Goal: Task Accomplishment & Management: Manage account settings

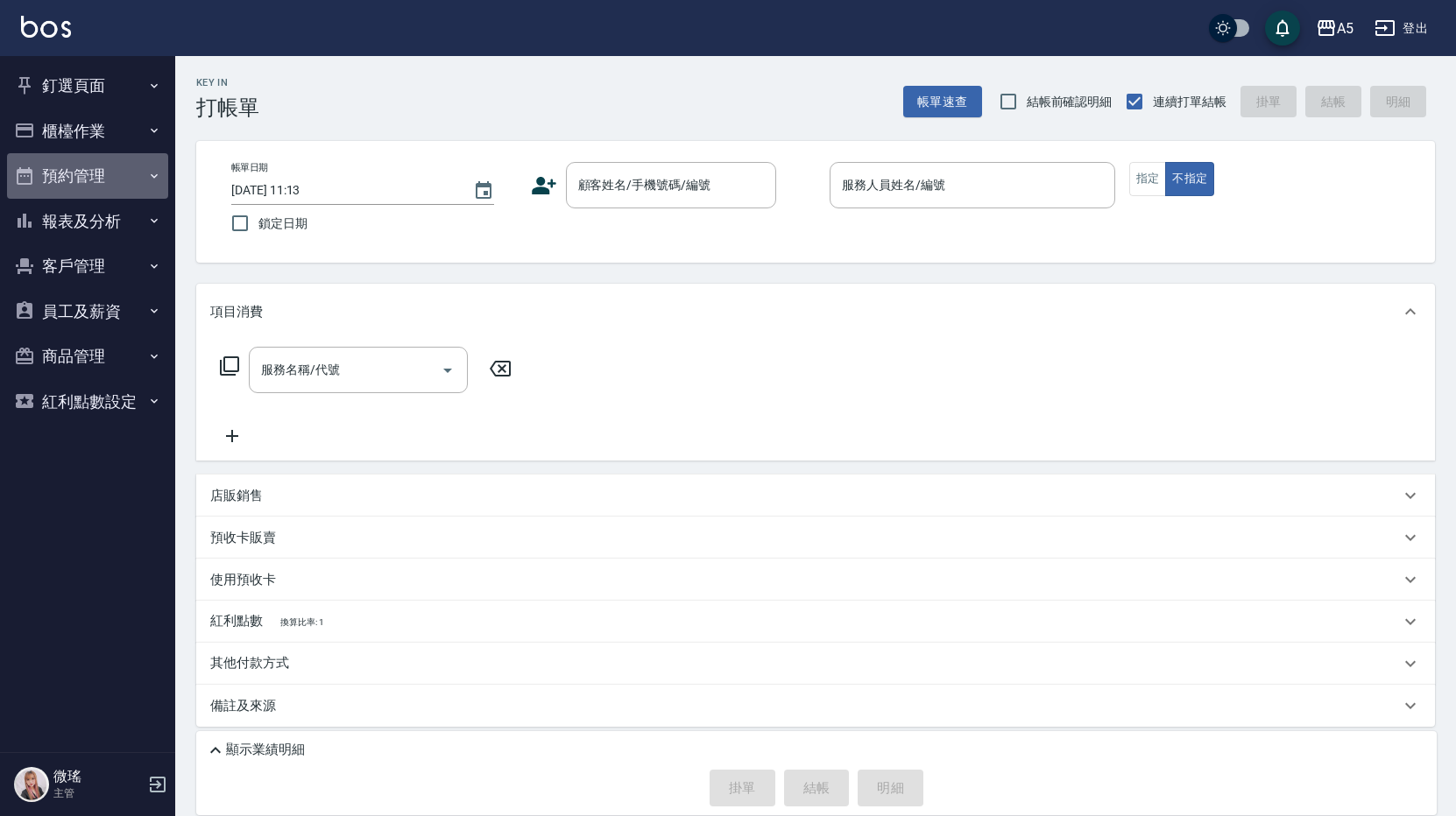
click at [100, 189] on button "預約管理" at bounding box center [87, 176] width 161 height 46
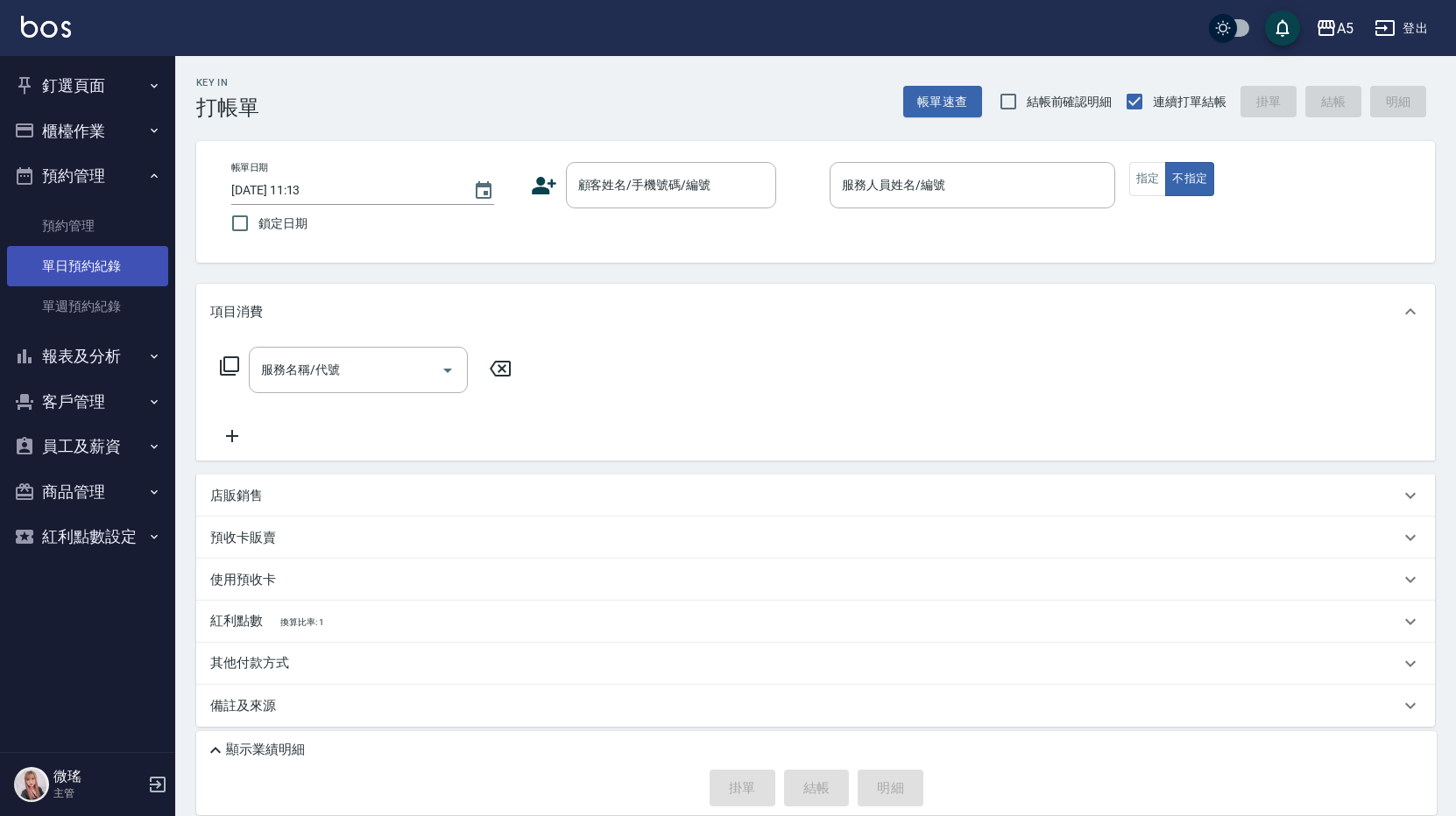
click at [99, 262] on link "單日預約紀錄" at bounding box center [87, 266] width 161 height 41
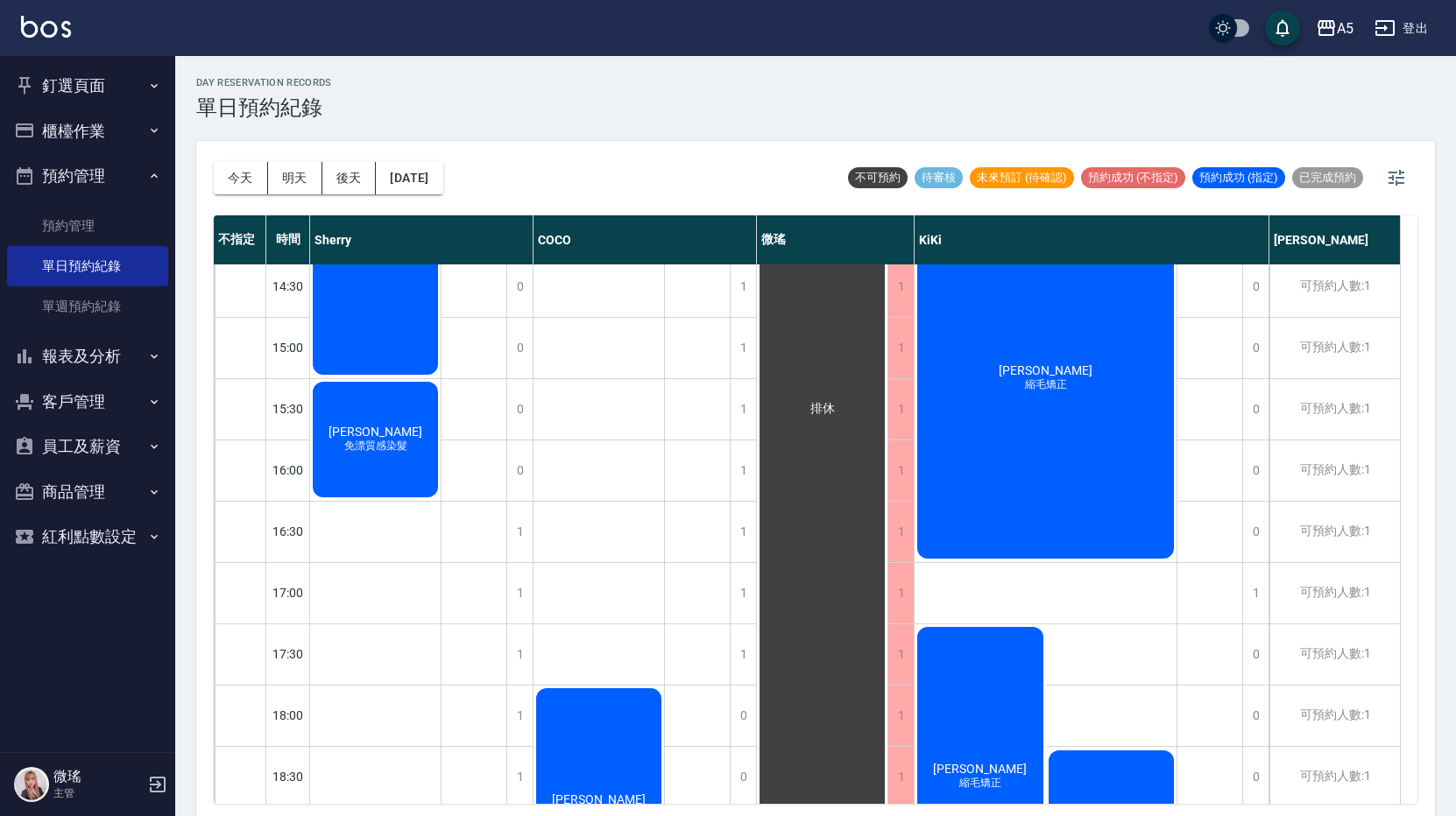
scroll to position [5, 0]
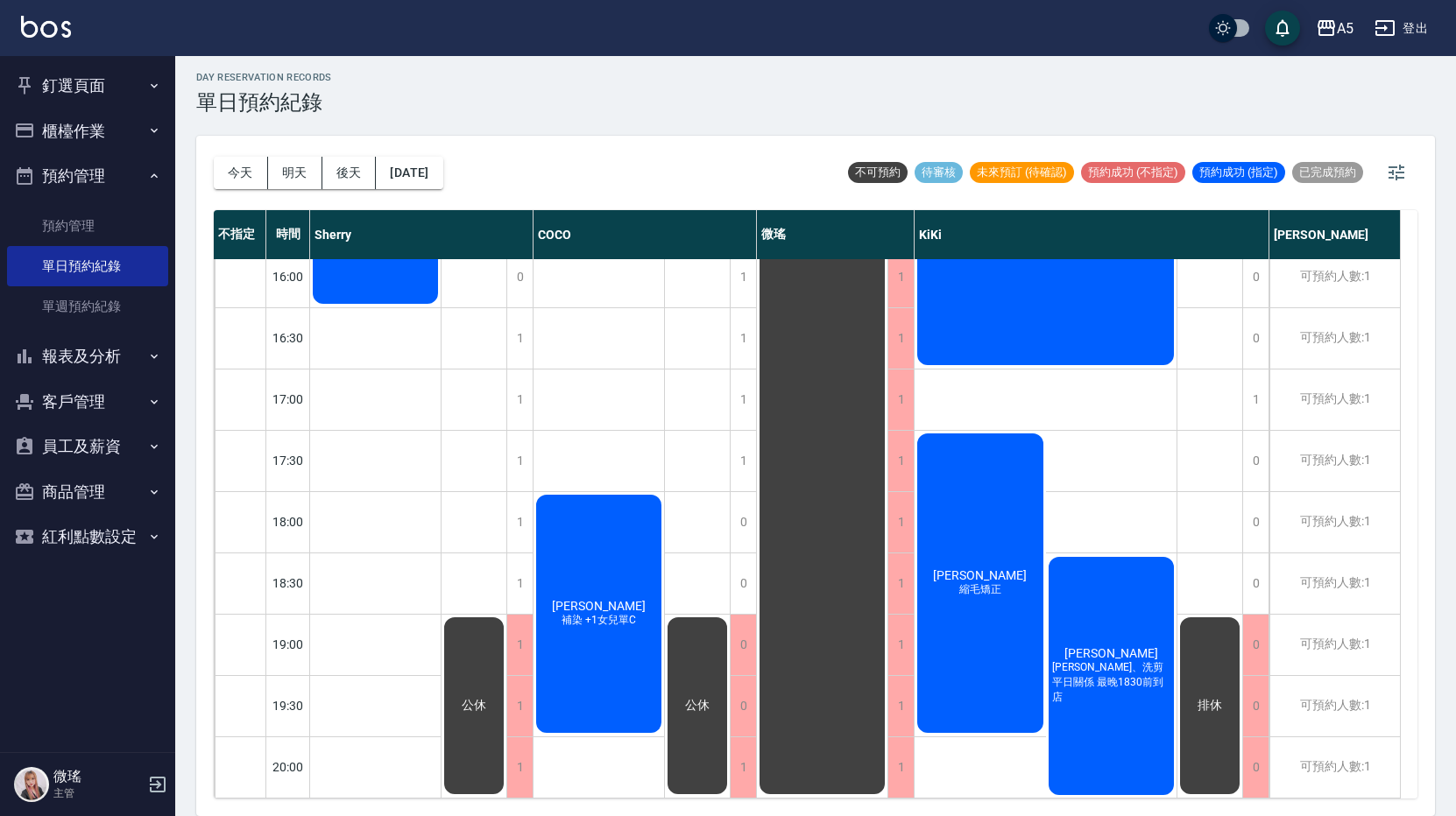
click at [435, 191] on div "[DATE] [DATE] [DATE] [DATE]" at bounding box center [328, 173] width 229 height 74
click at [440, 183] on button "[DATE]" at bounding box center [409, 173] width 66 height 33
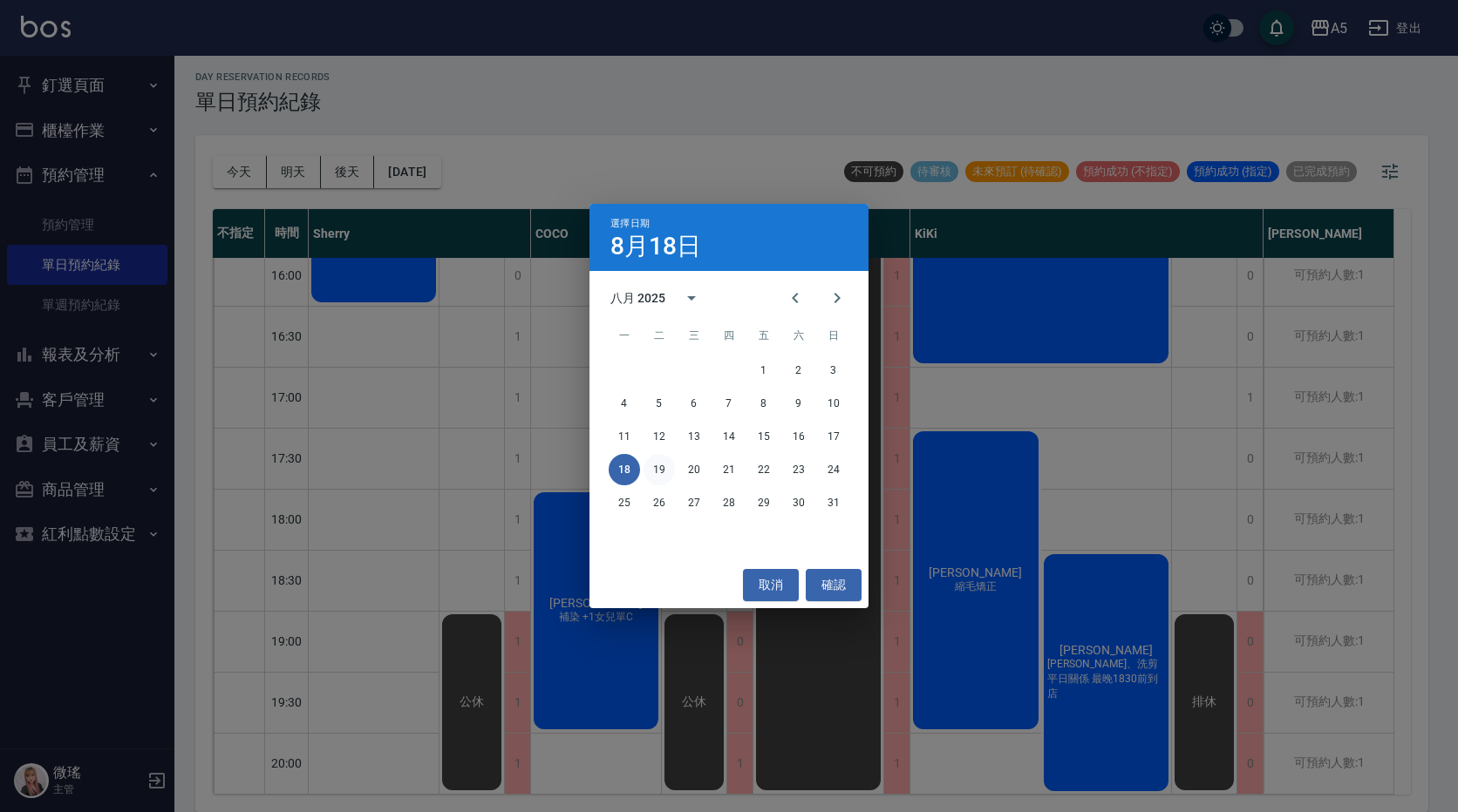
click at [661, 475] on button "19" at bounding box center [660, 470] width 32 height 32
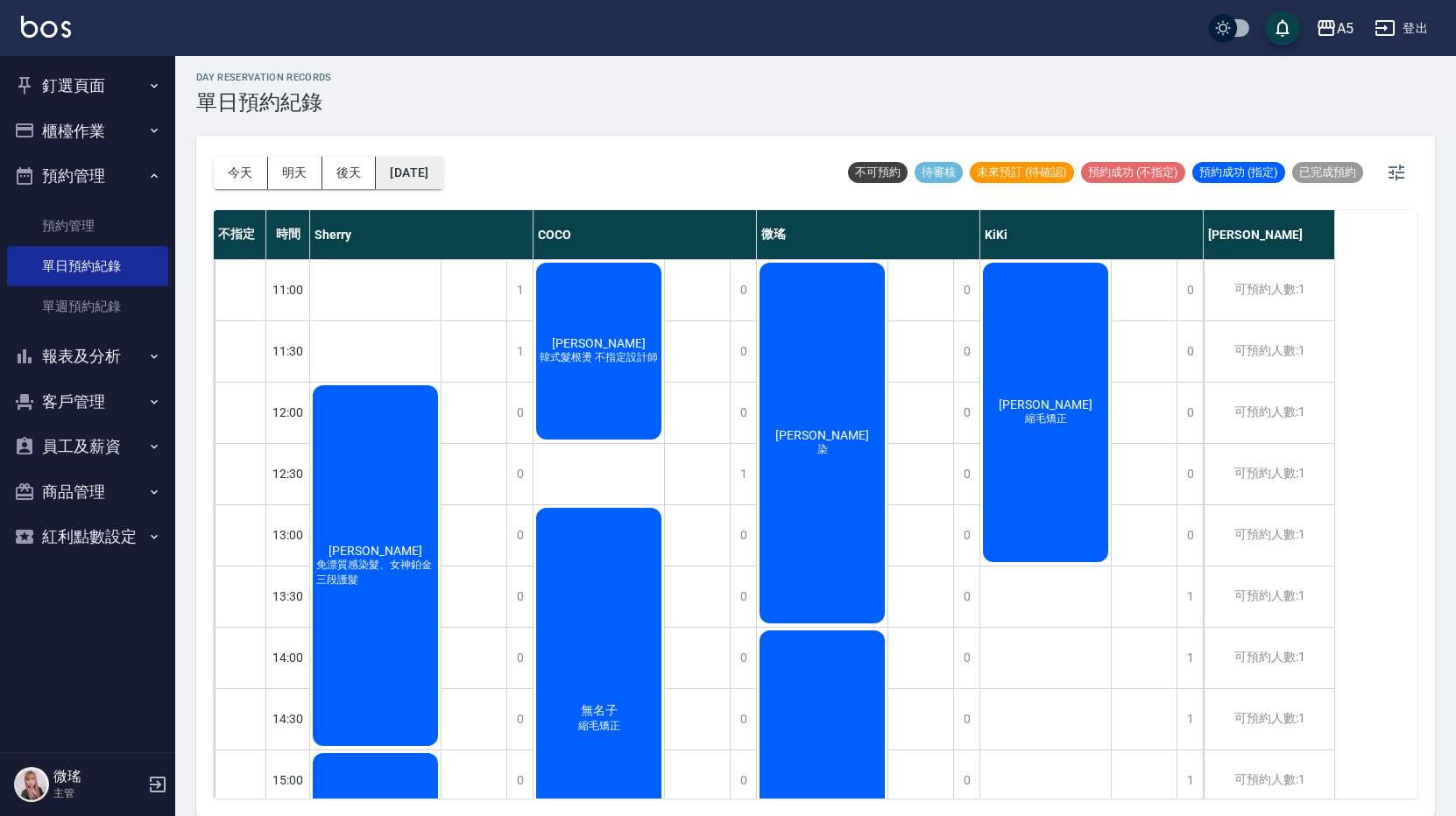
click at [442, 182] on button "[DATE]" at bounding box center [409, 173] width 66 height 33
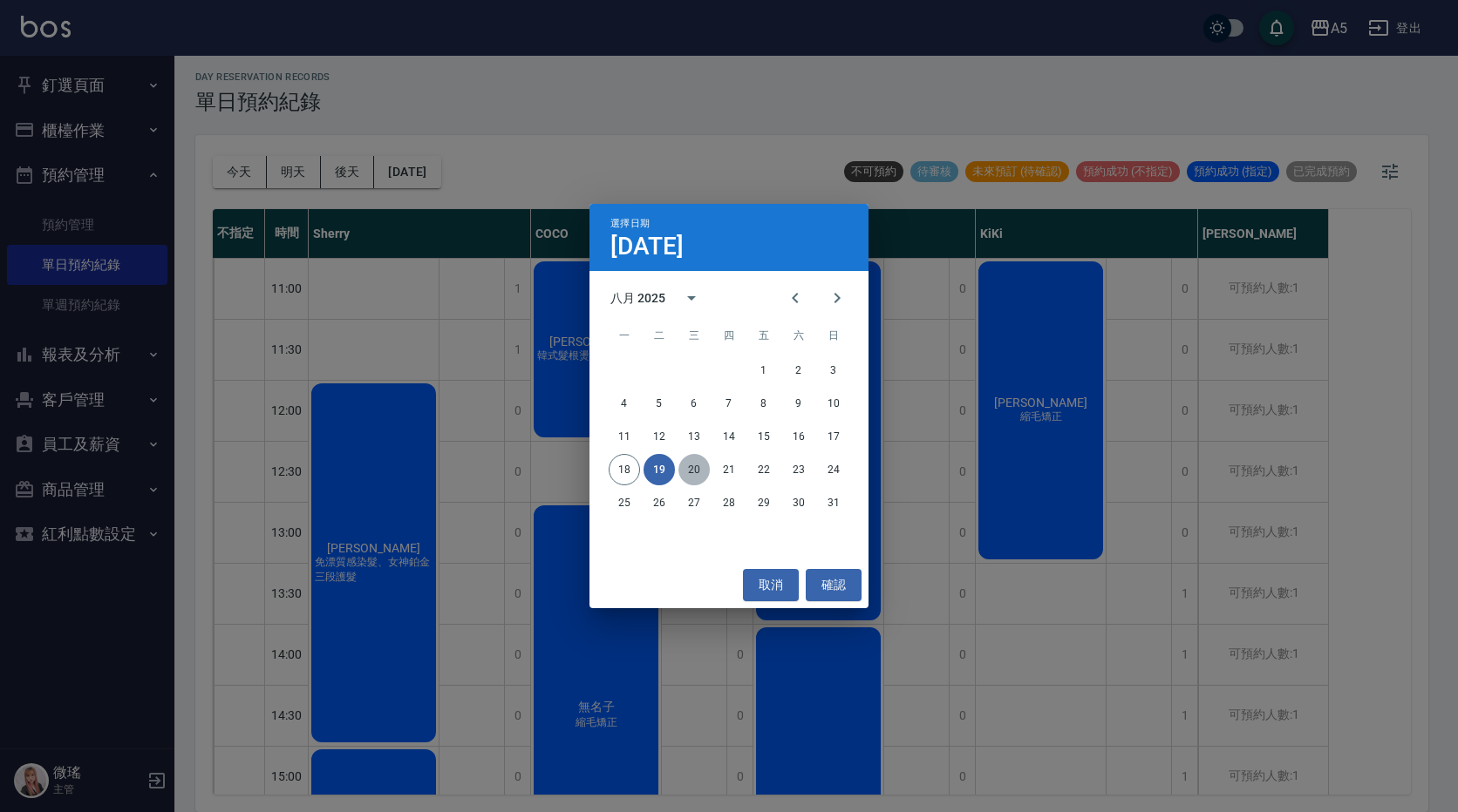
click at [696, 477] on button "20" at bounding box center [694, 470] width 32 height 32
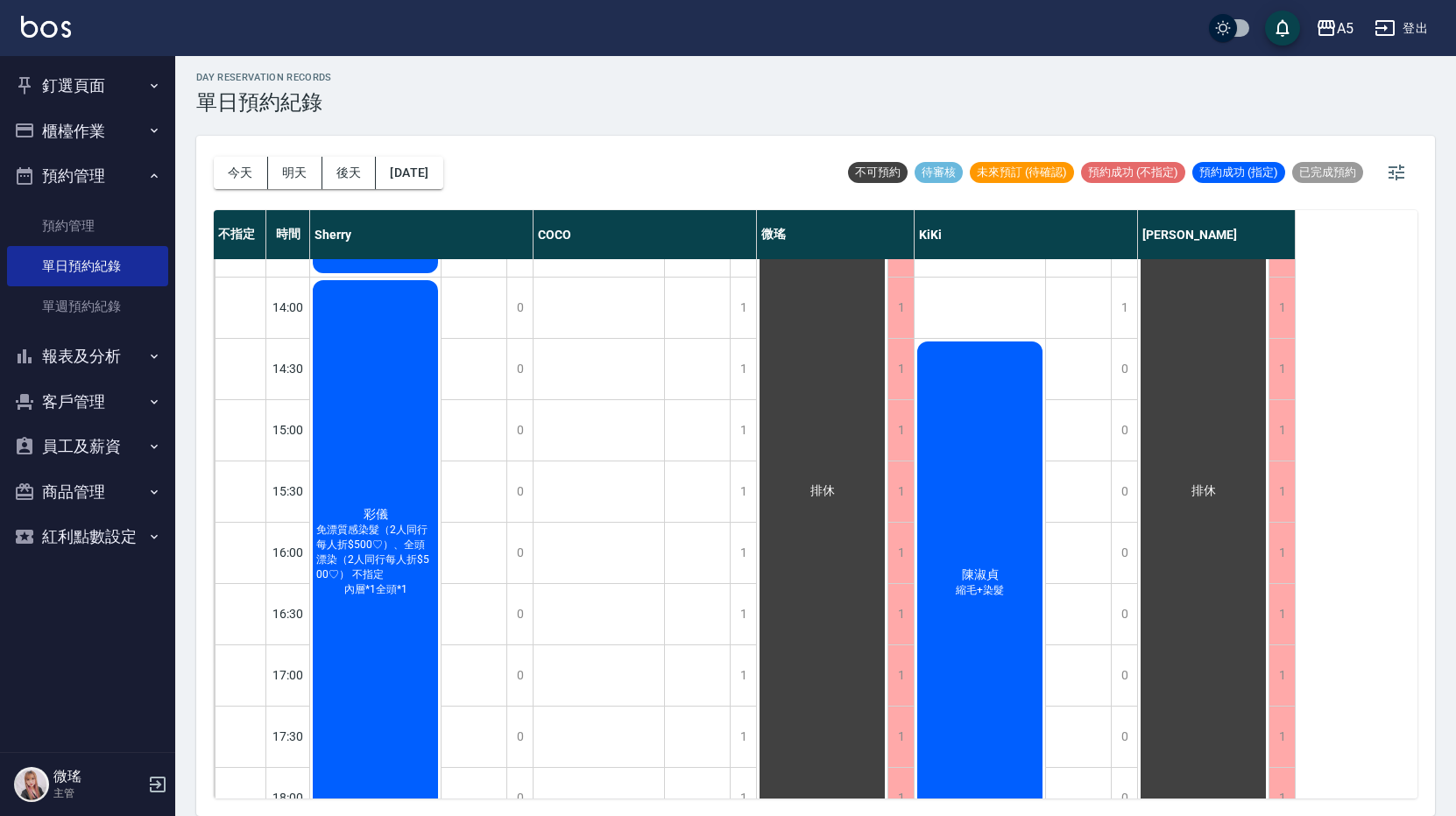
scroll to position [578, 0]
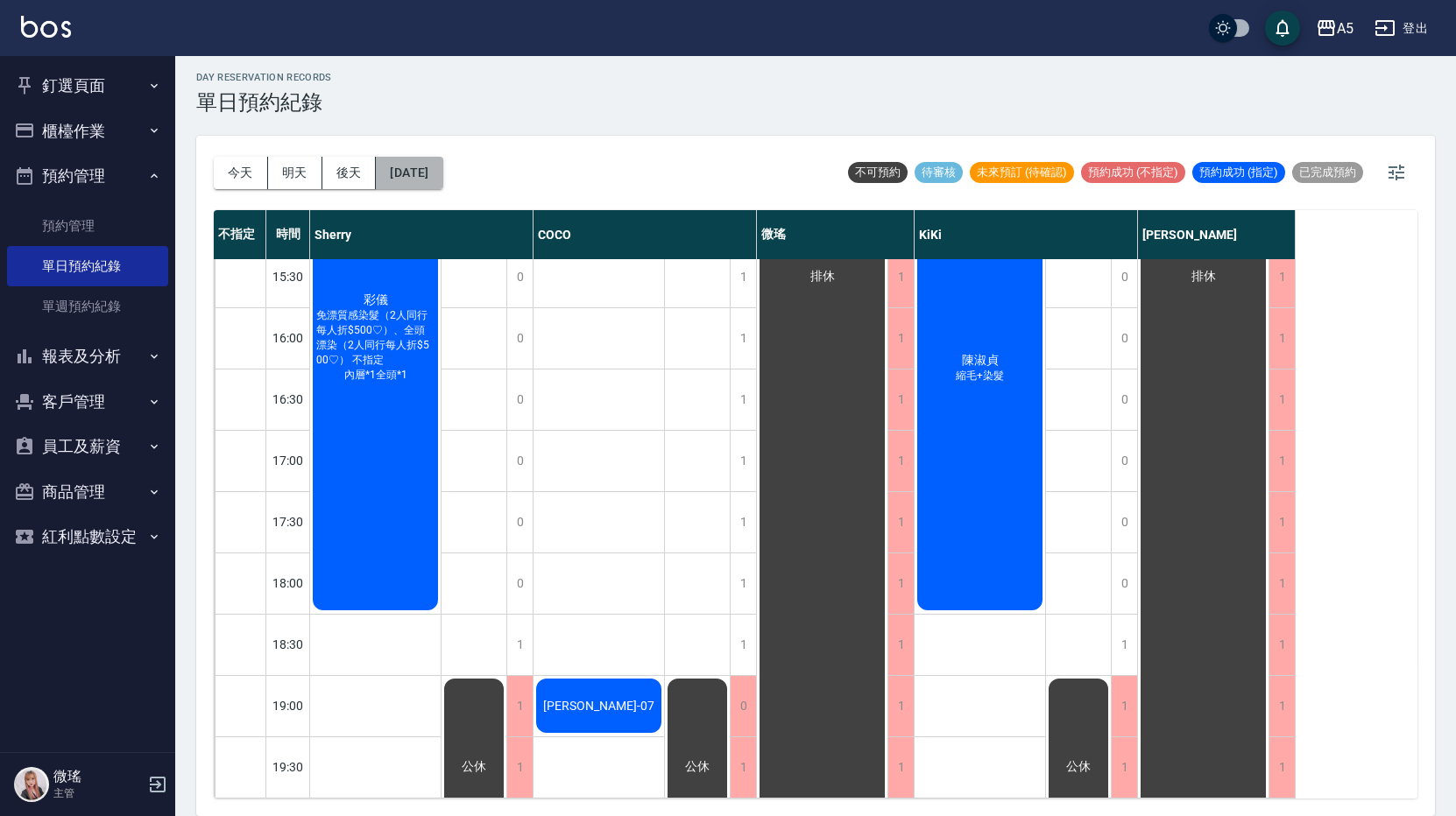
click at [415, 177] on button "[DATE]" at bounding box center [409, 173] width 66 height 33
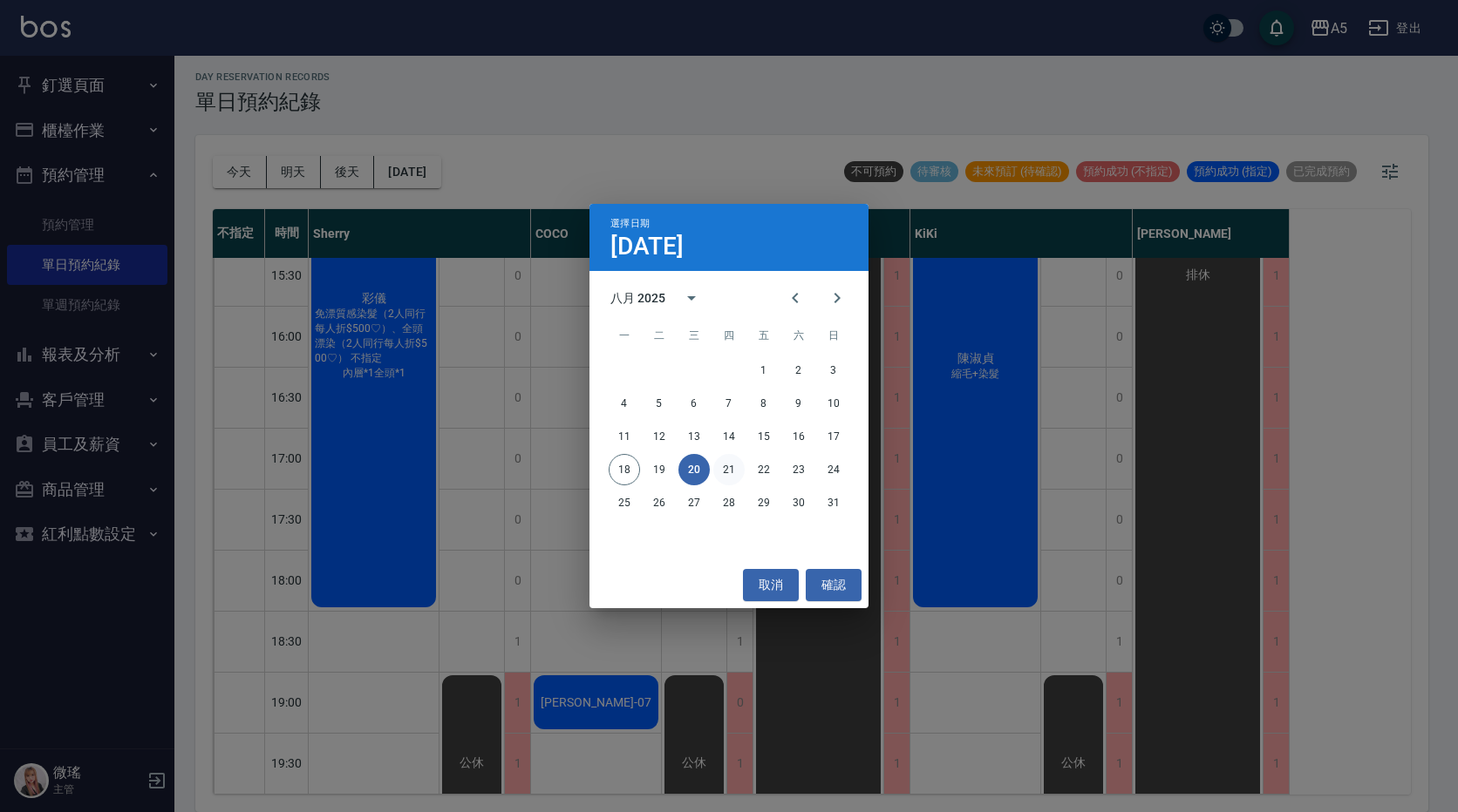
click at [737, 477] on button "21" at bounding box center [729, 470] width 32 height 32
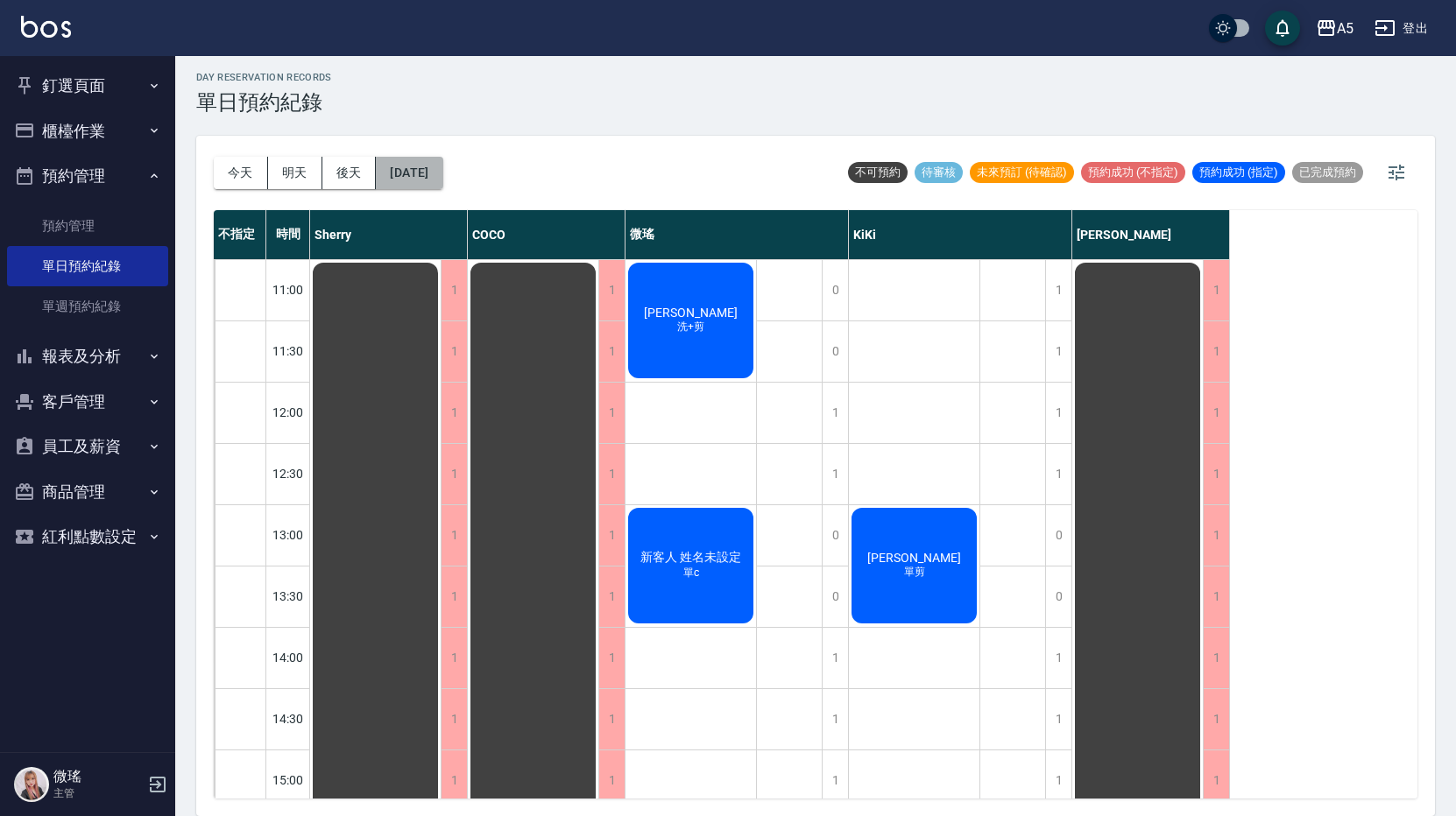
click at [411, 180] on button "[DATE]" at bounding box center [409, 173] width 66 height 33
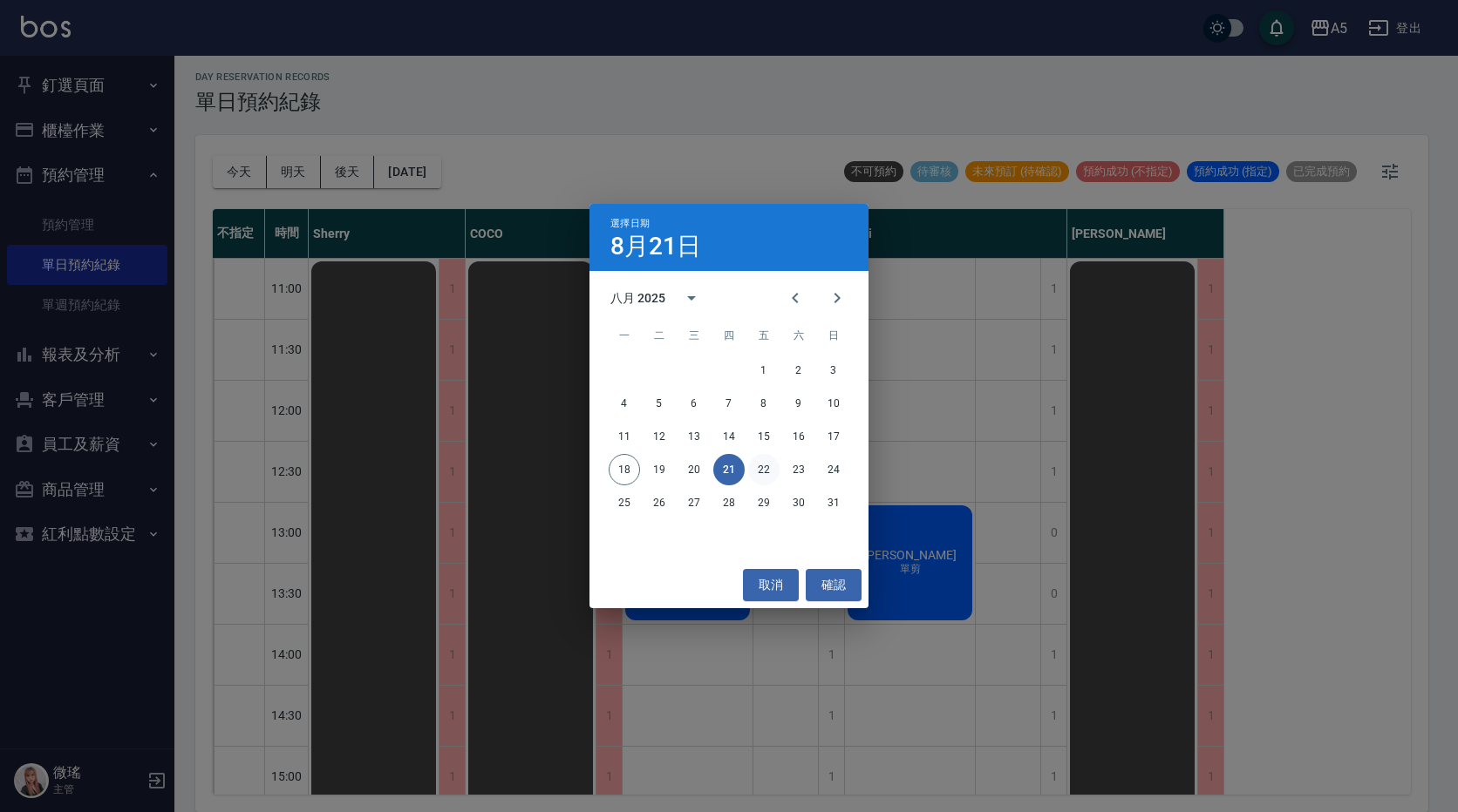
click at [762, 481] on button "22" at bounding box center [764, 470] width 32 height 32
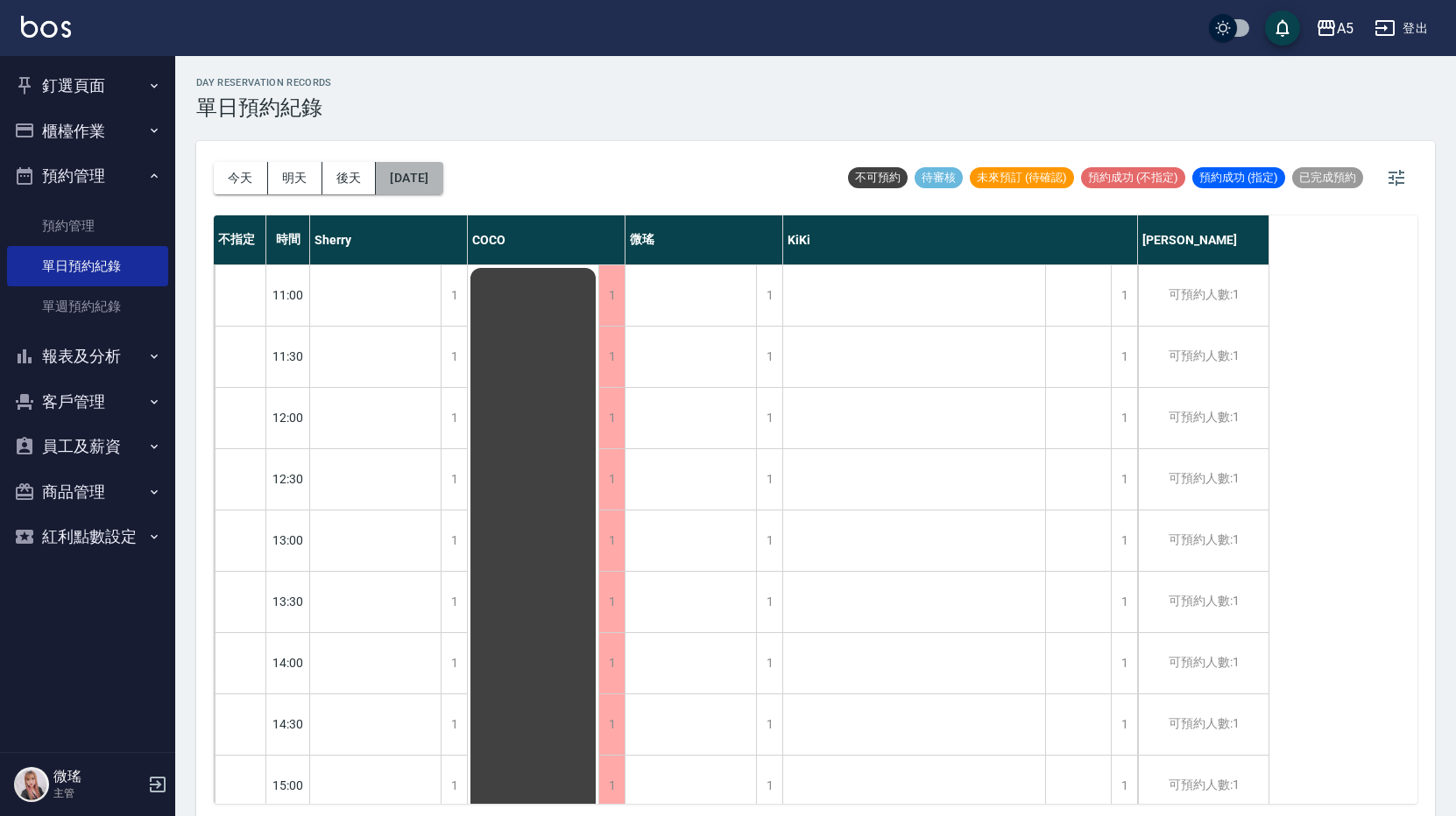
click at [442, 174] on button "[DATE]" at bounding box center [409, 178] width 66 height 33
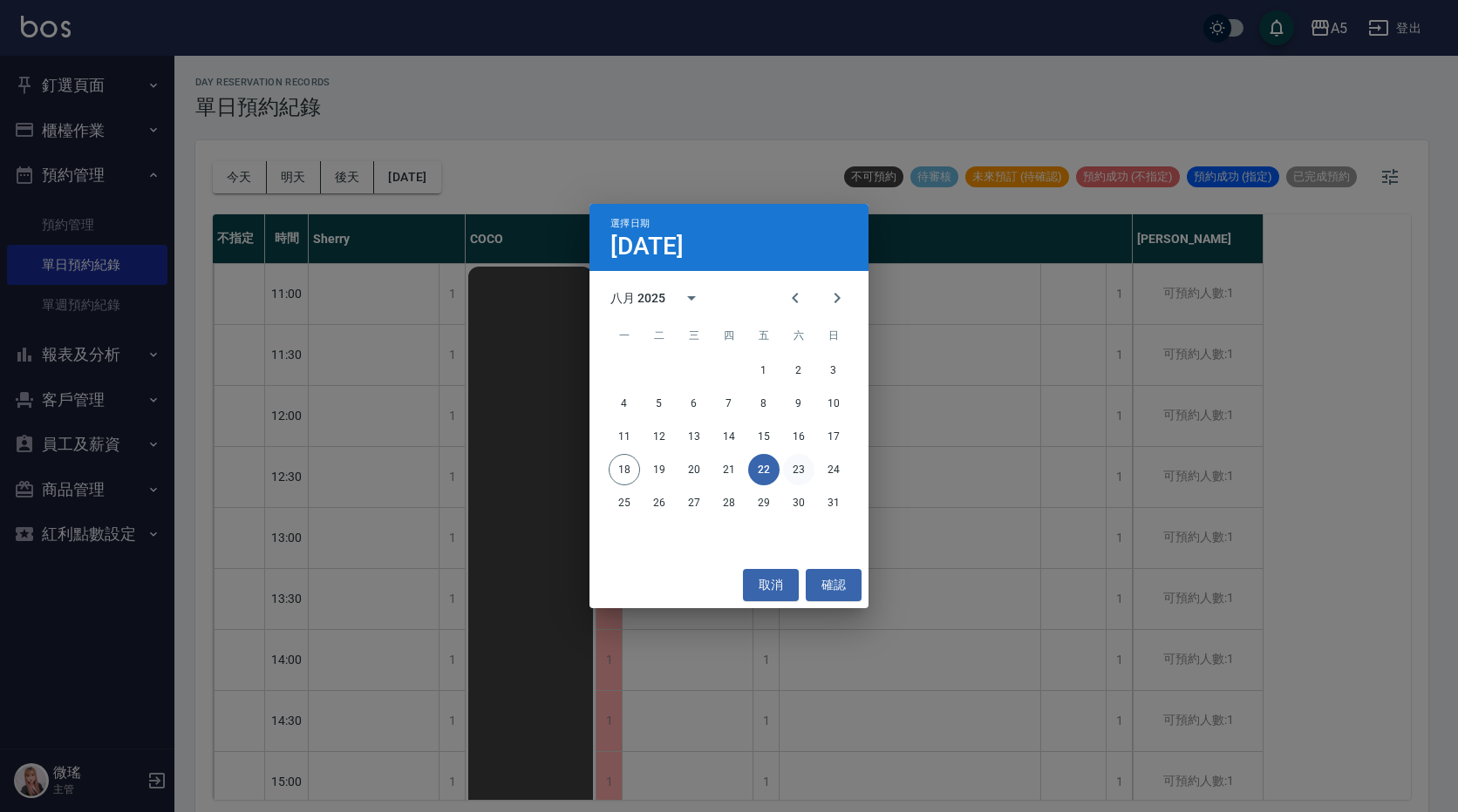
click at [800, 478] on button "23" at bounding box center [799, 470] width 32 height 32
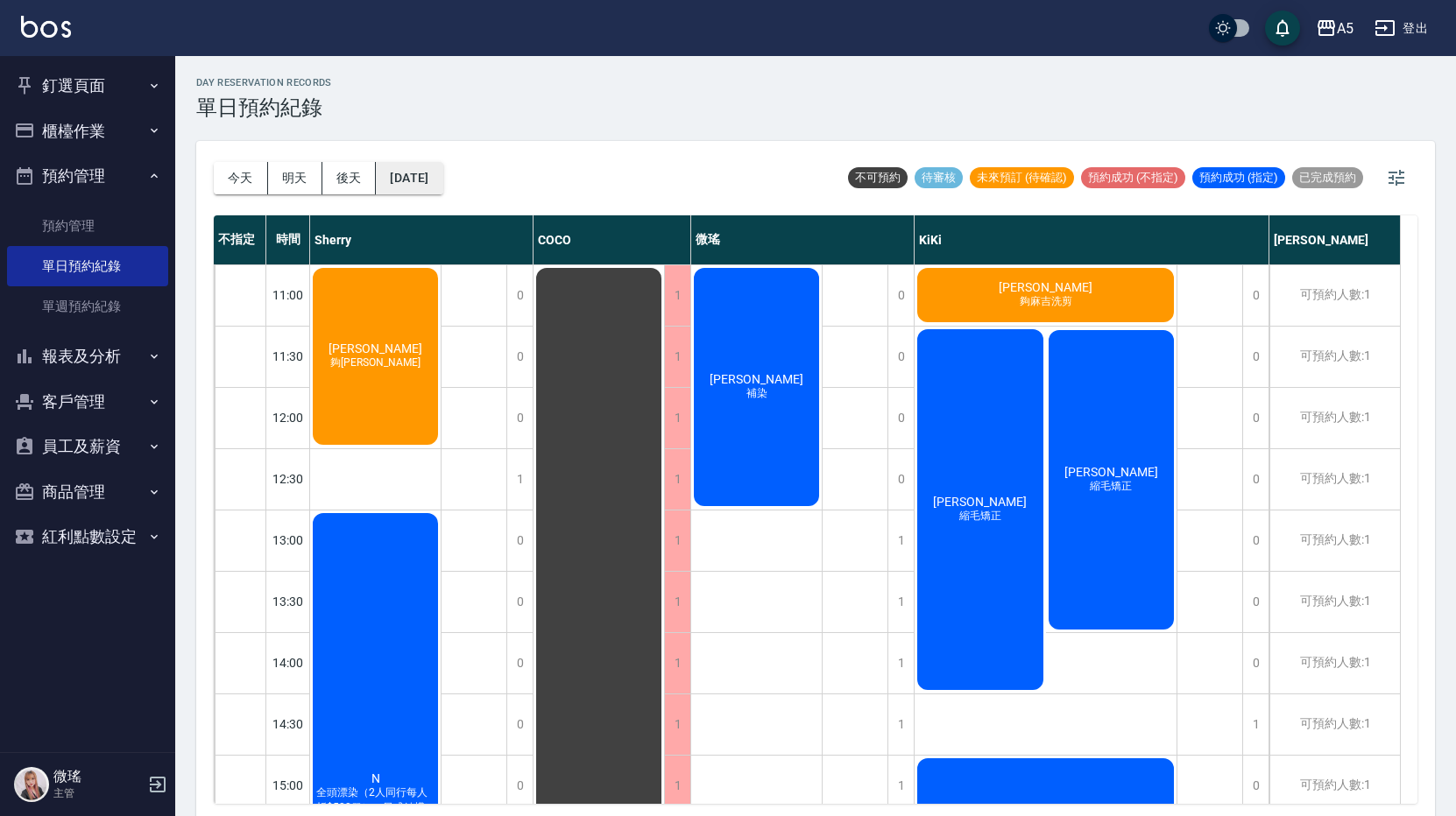
click at [442, 183] on button "[DATE]" at bounding box center [409, 178] width 66 height 33
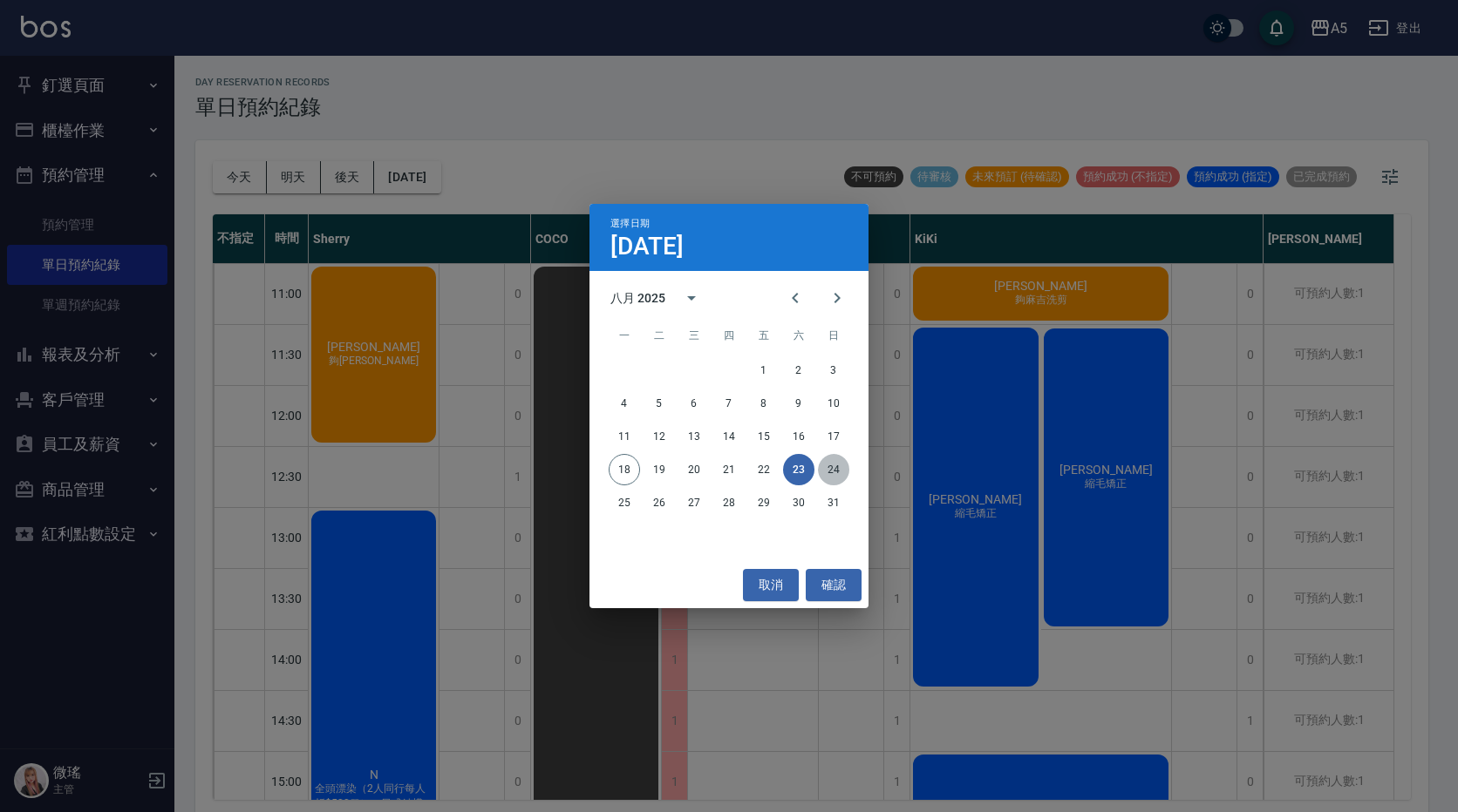
click at [841, 466] on button "24" at bounding box center [834, 470] width 32 height 32
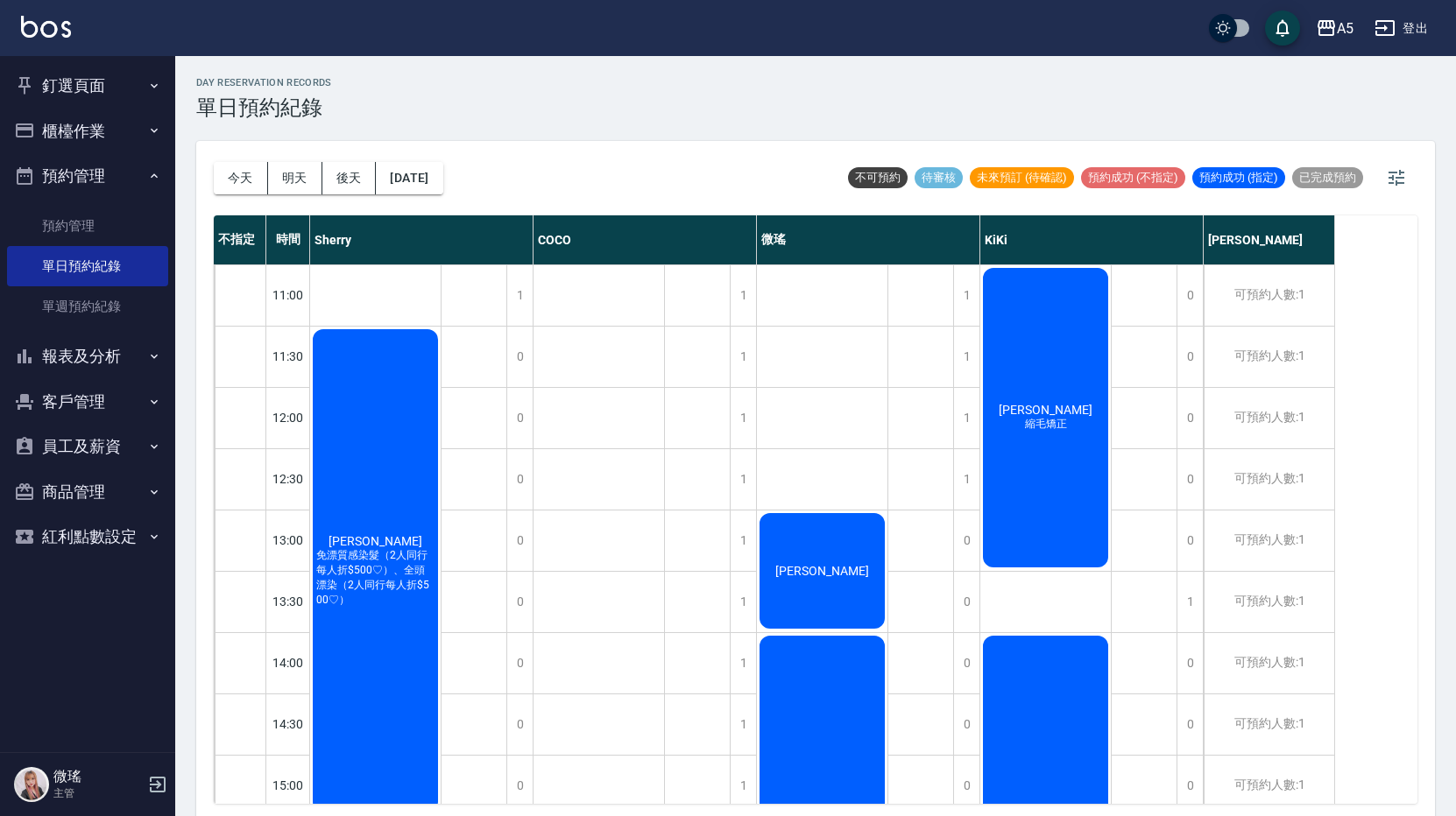
scroll to position [438, 0]
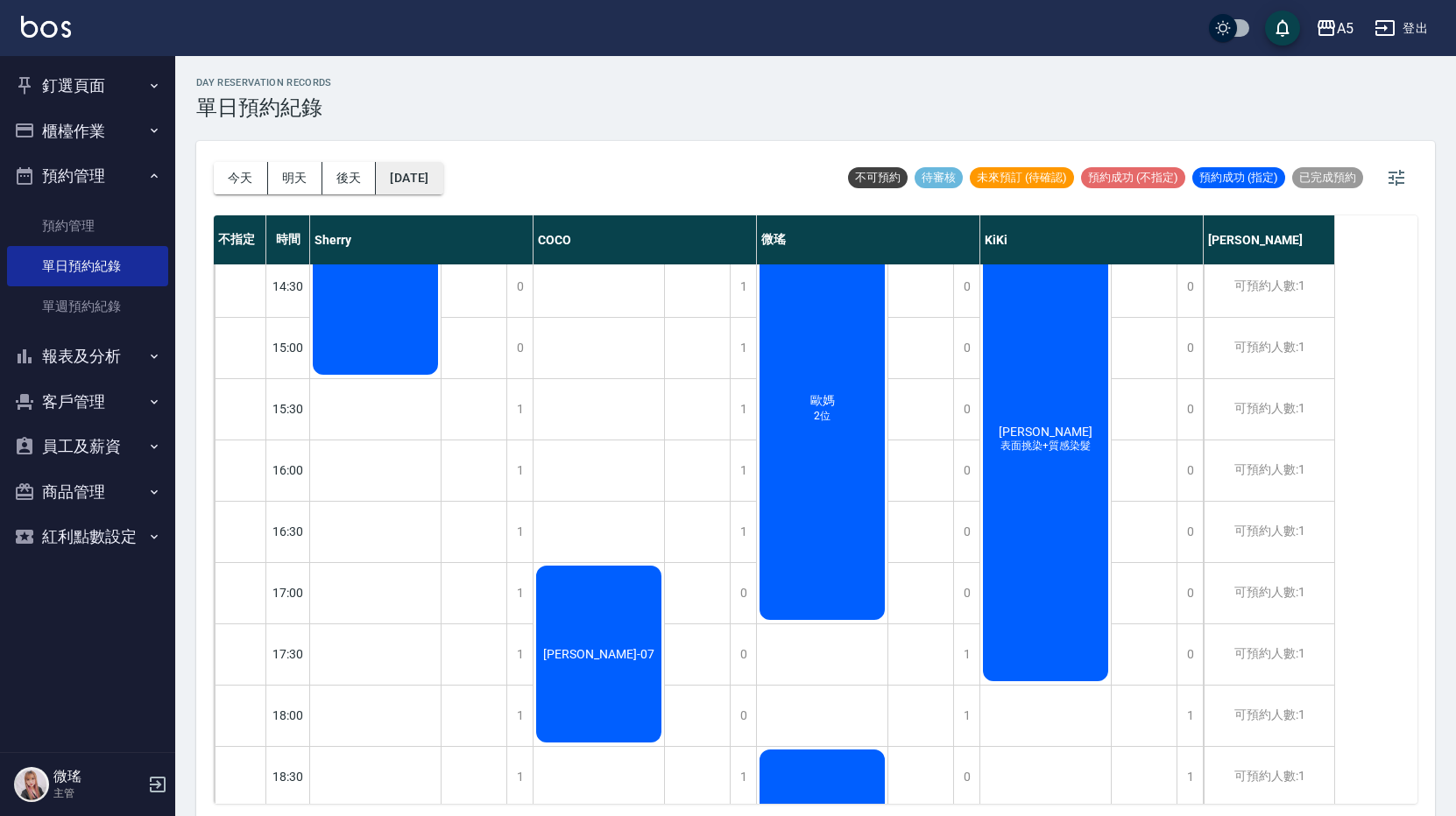
click at [429, 184] on button "[DATE]" at bounding box center [409, 178] width 66 height 33
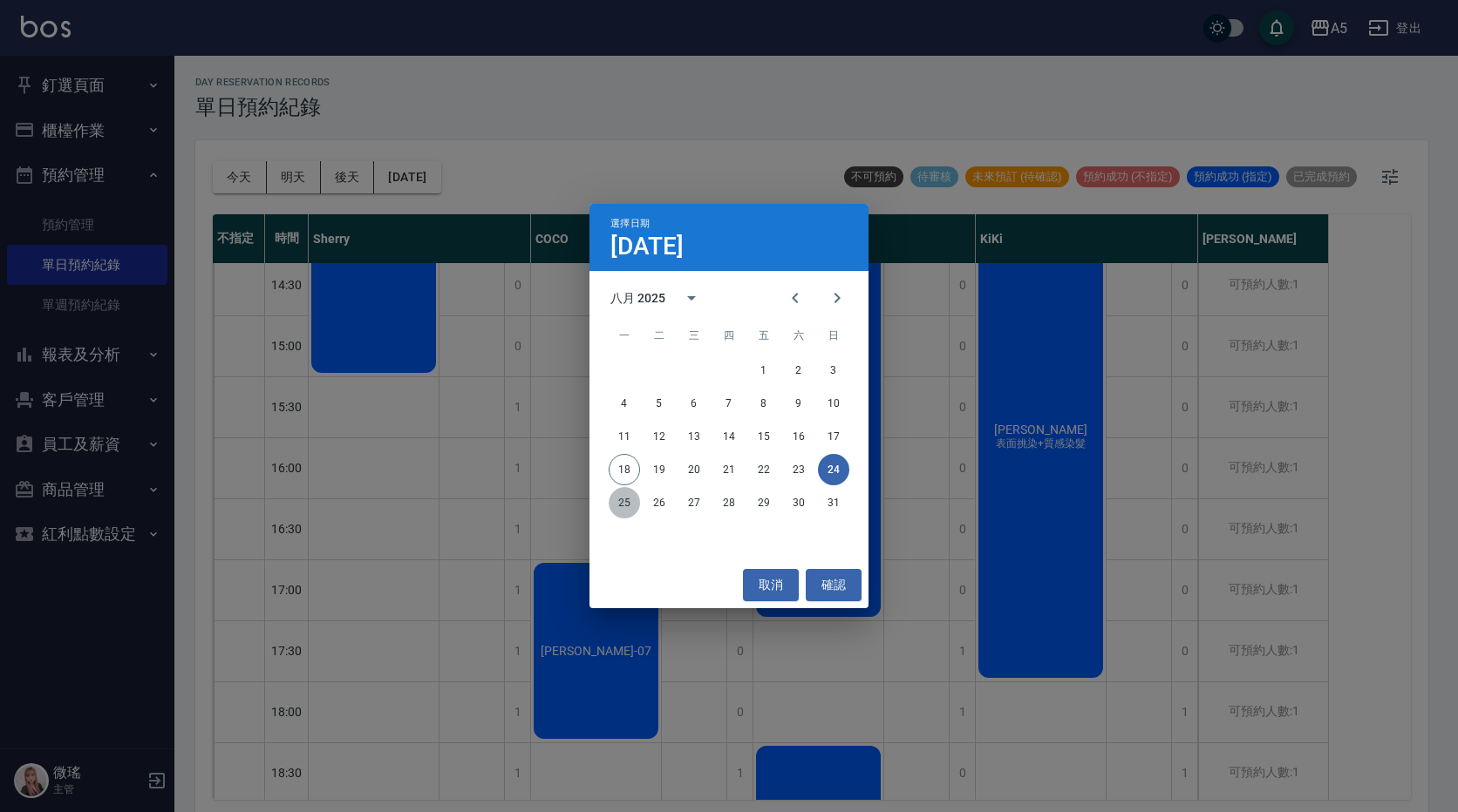
click at [632, 511] on button "25" at bounding box center [624, 503] width 32 height 32
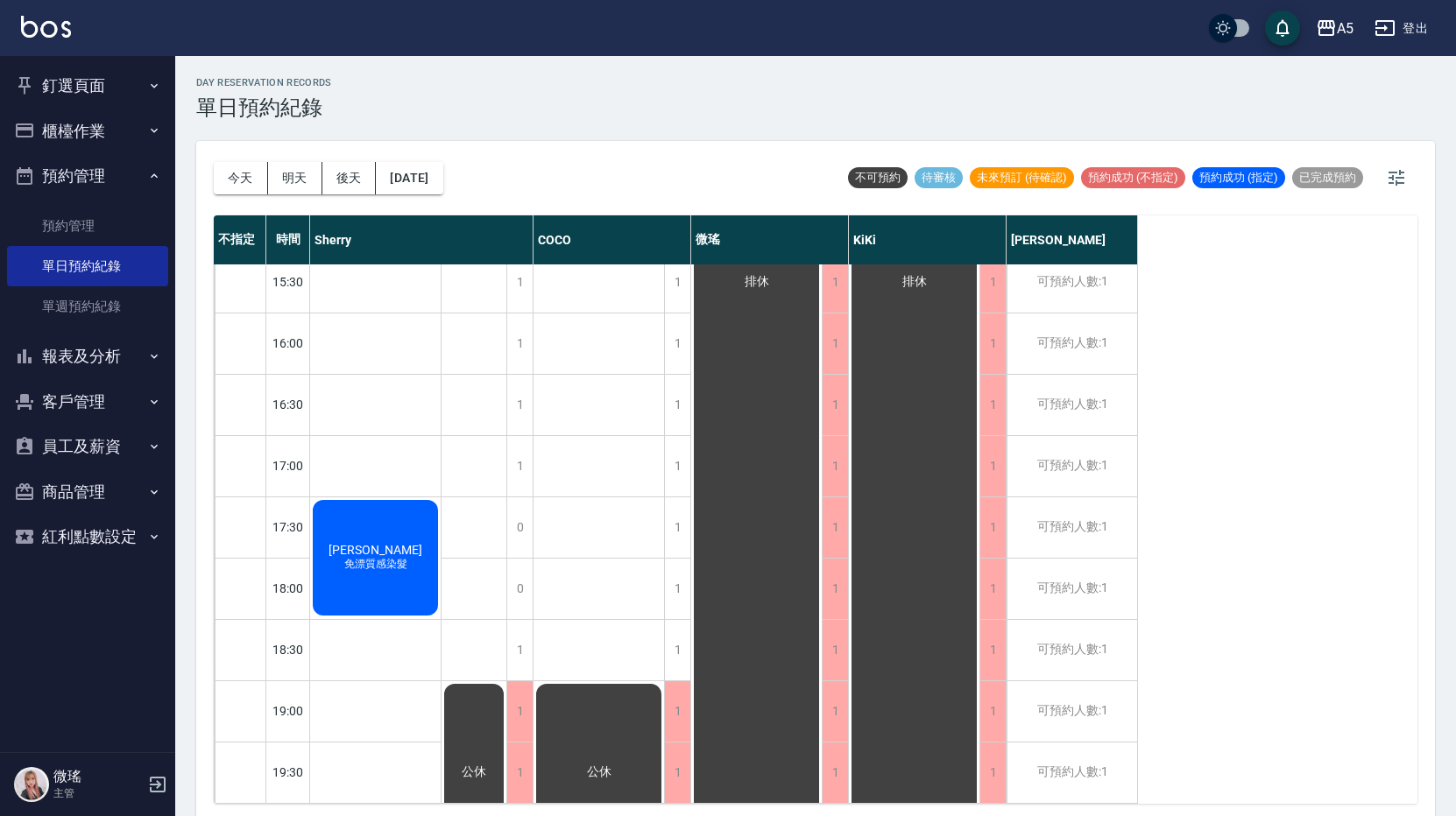
scroll to position [140, 0]
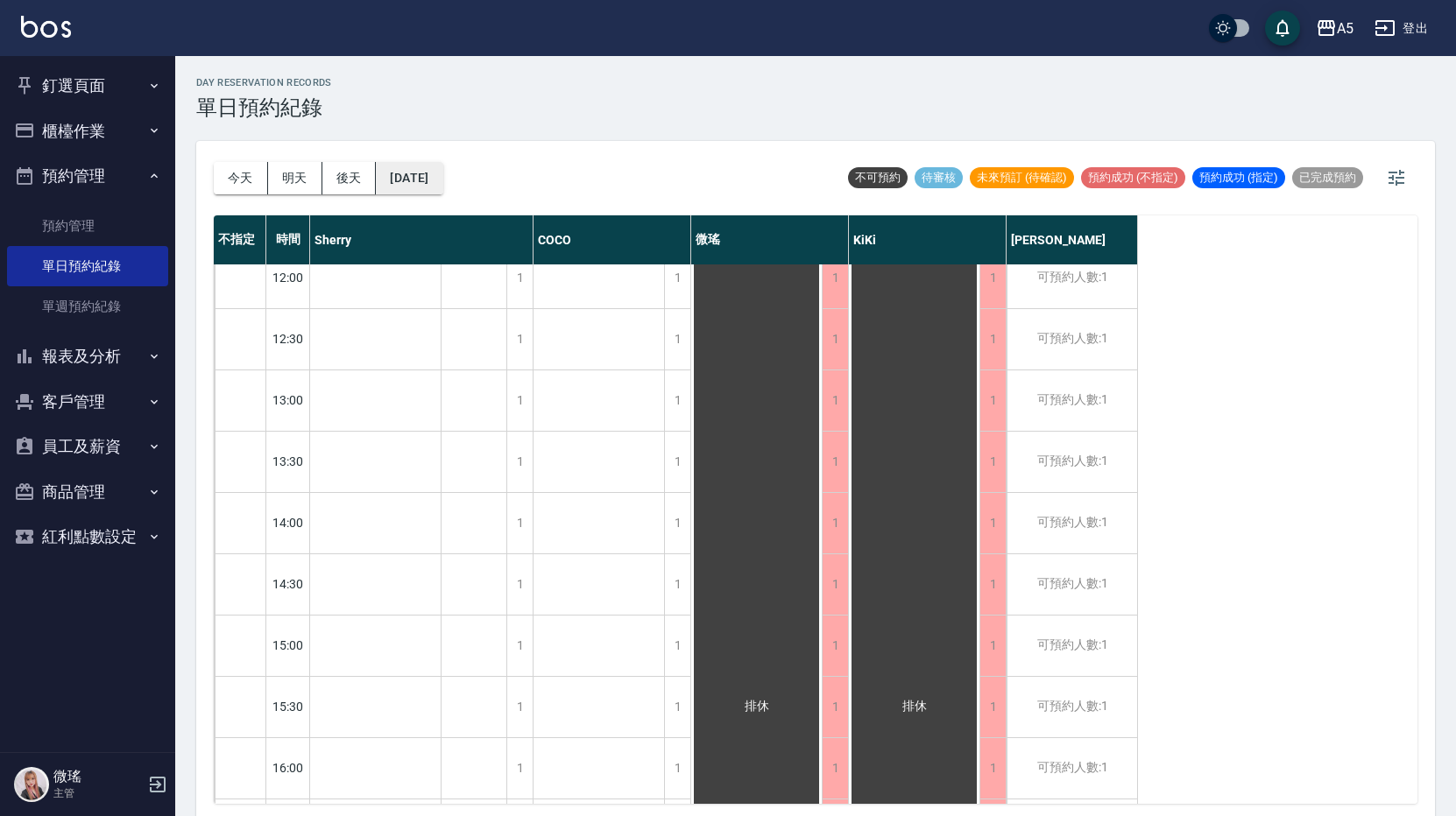
click at [426, 183] on button "[DATE]" at bounding box center [409, 178] width 66 height 33
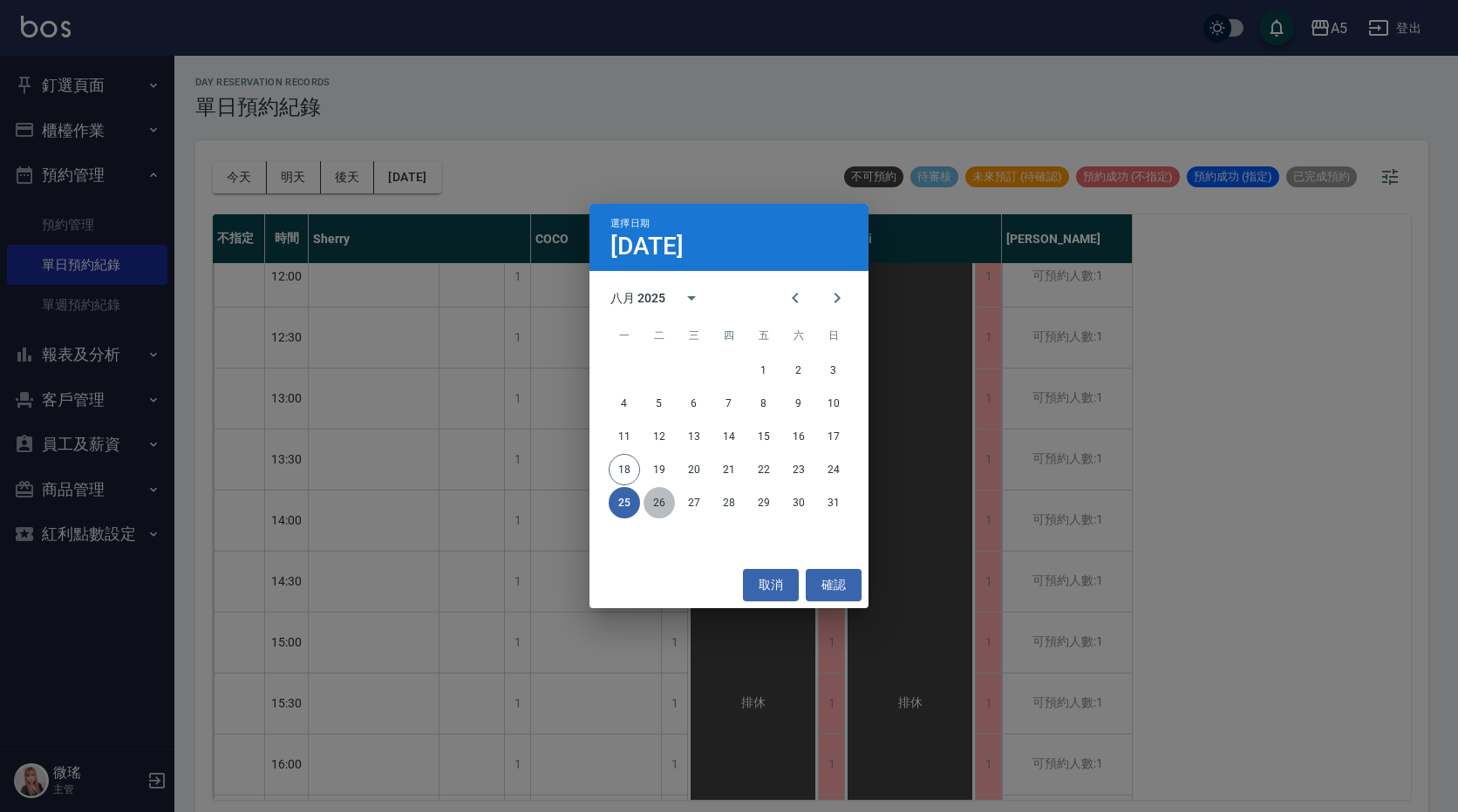
click at [662, 503] on button "26" at bounding box center [660, 503] width 32 height 32
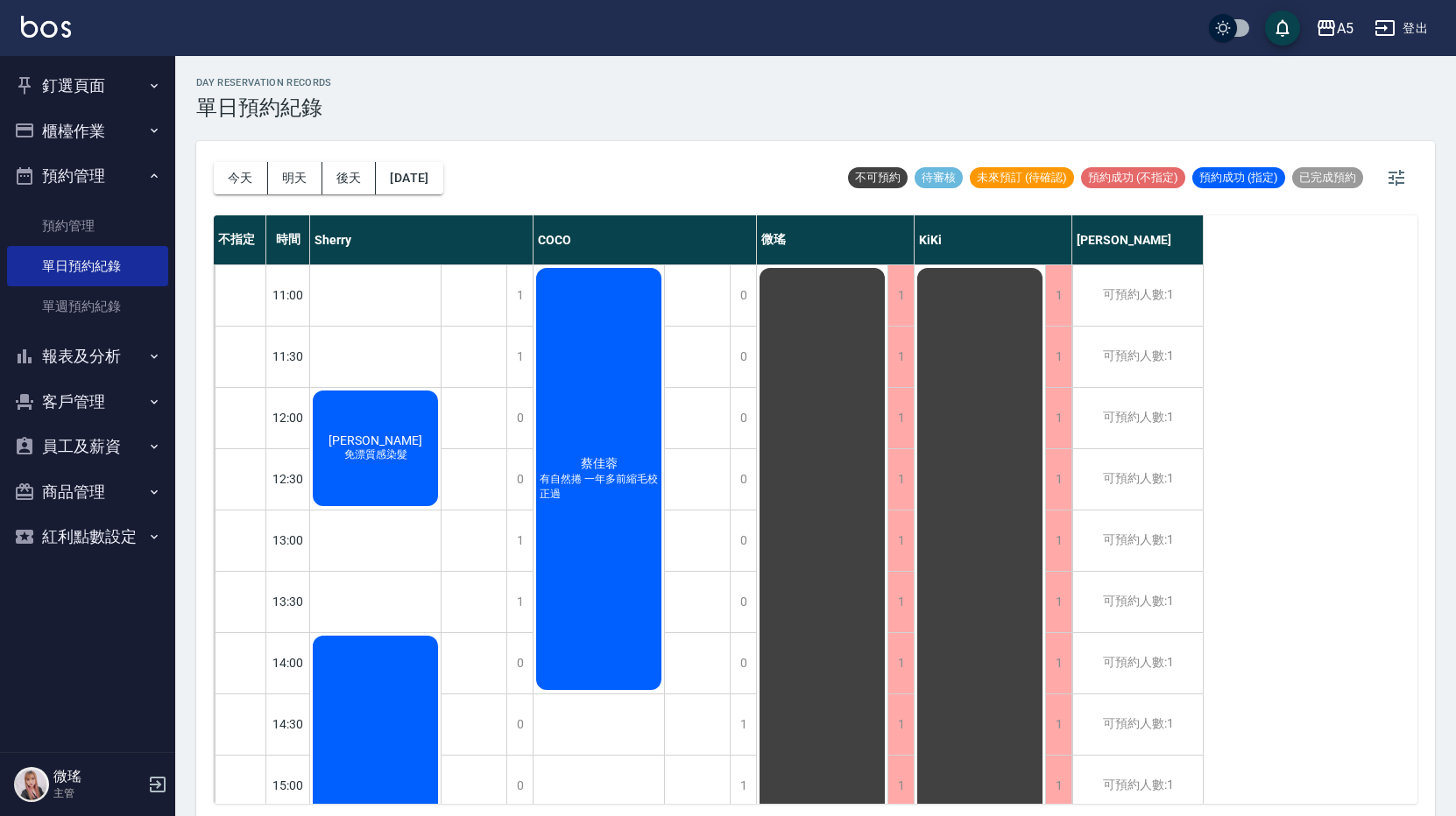
click at [474, 186] on div "[DATE] [DATE] [DATE] [DATE] 不可預約 待審核 未來預訂 (待確認) 預約成功 (不指定) 預約成功 (指定) 已完成預約" at bounding box center [815, 178] width 1204 height 74
click at [430, 176] on button "[DATE]" at bounding box center [409, 178] width 66 height 33
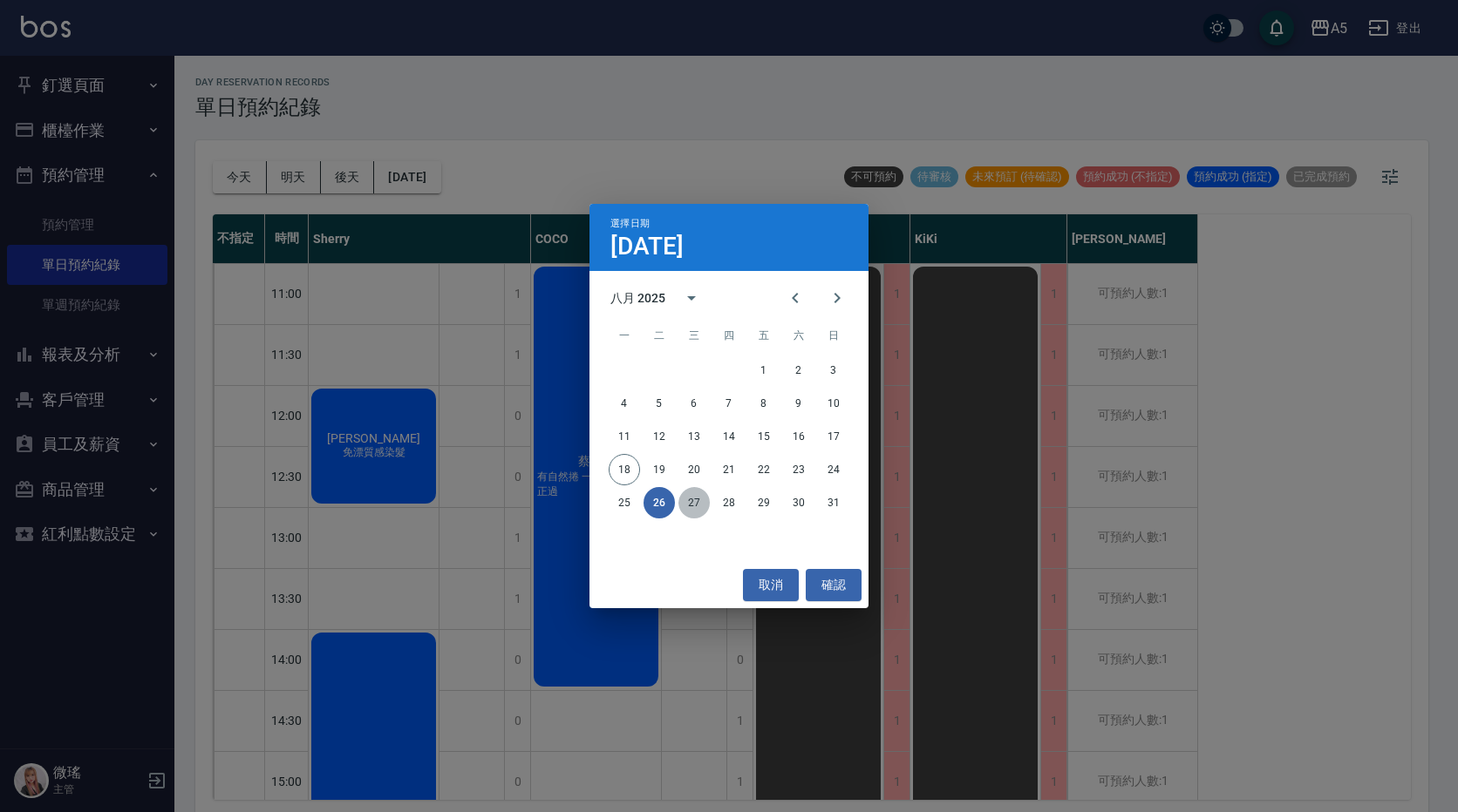
click at [698, 500] on button "27" at bounding box center [694, 503] width 32 height 32
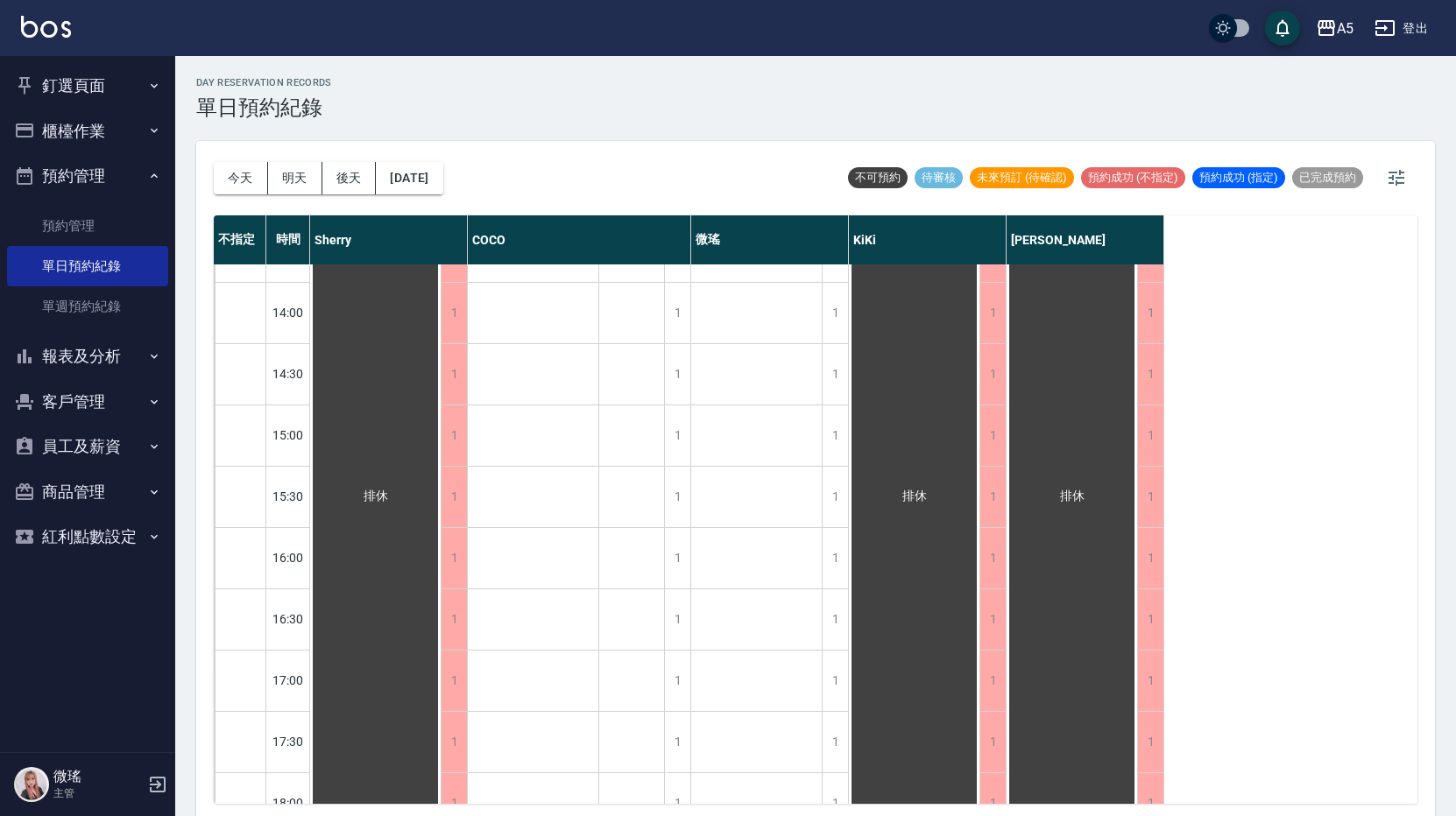
scroll to position [578, 0]
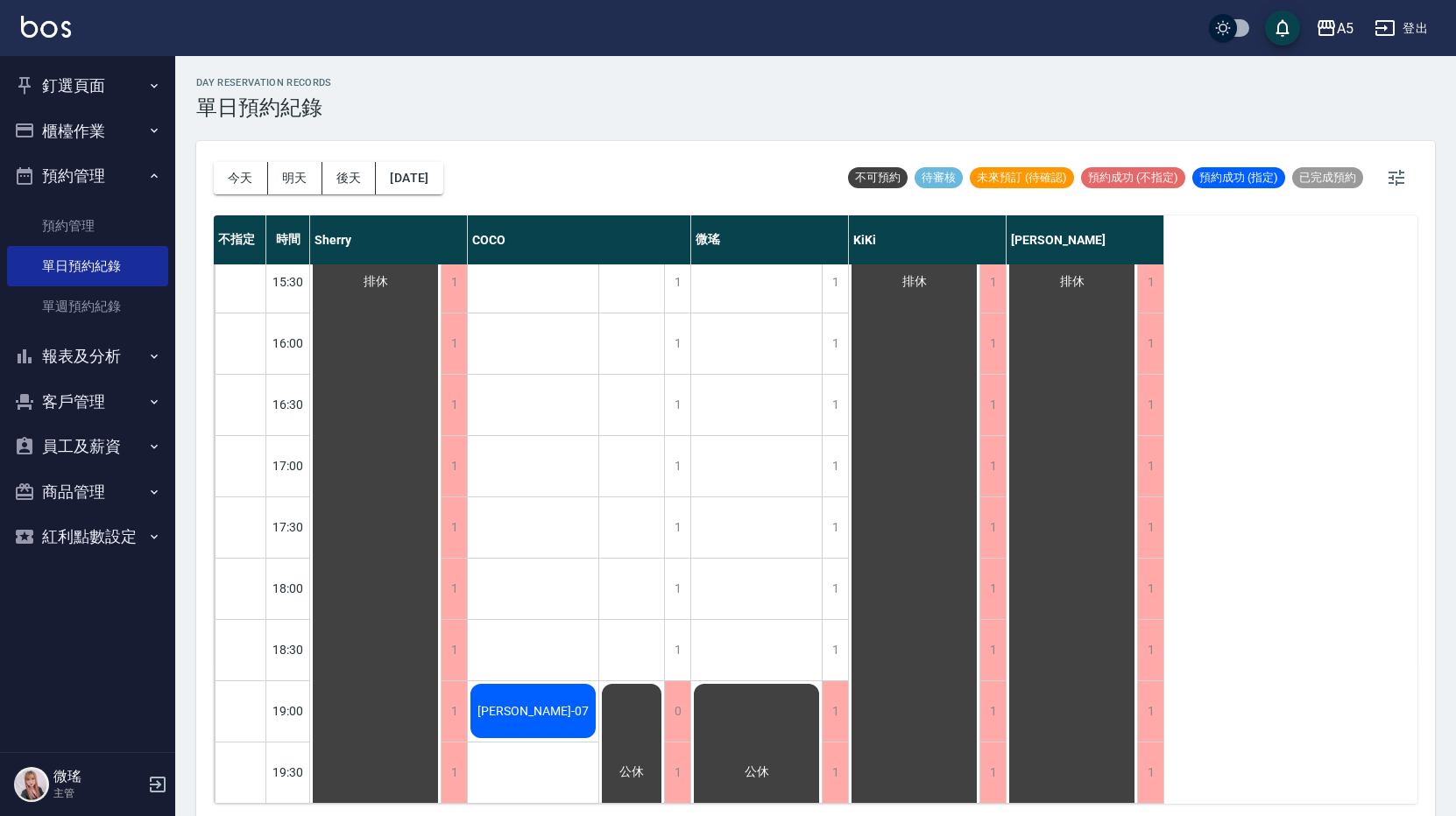
click at [438, 194] on div "[DATE] [DATE] [DATE] [DATE]" at bounding box center [328, 178] width 229 height 74
click at [442, 183] on button "[DATE]" at bounding box center [409, 178] width 66 height 33
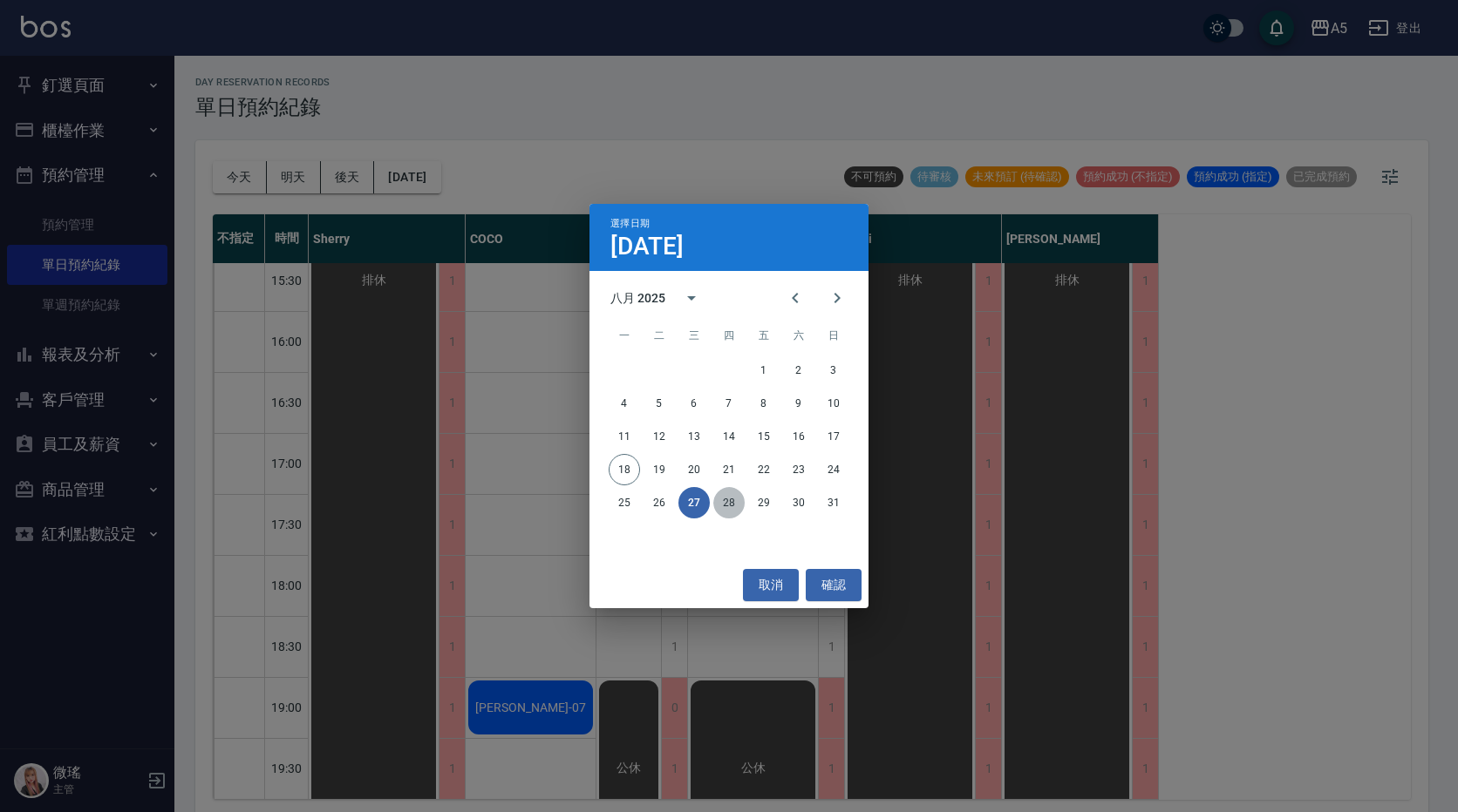
click at [740, 505] on button "28" at bounding box center [729, 503] width 32 height 32
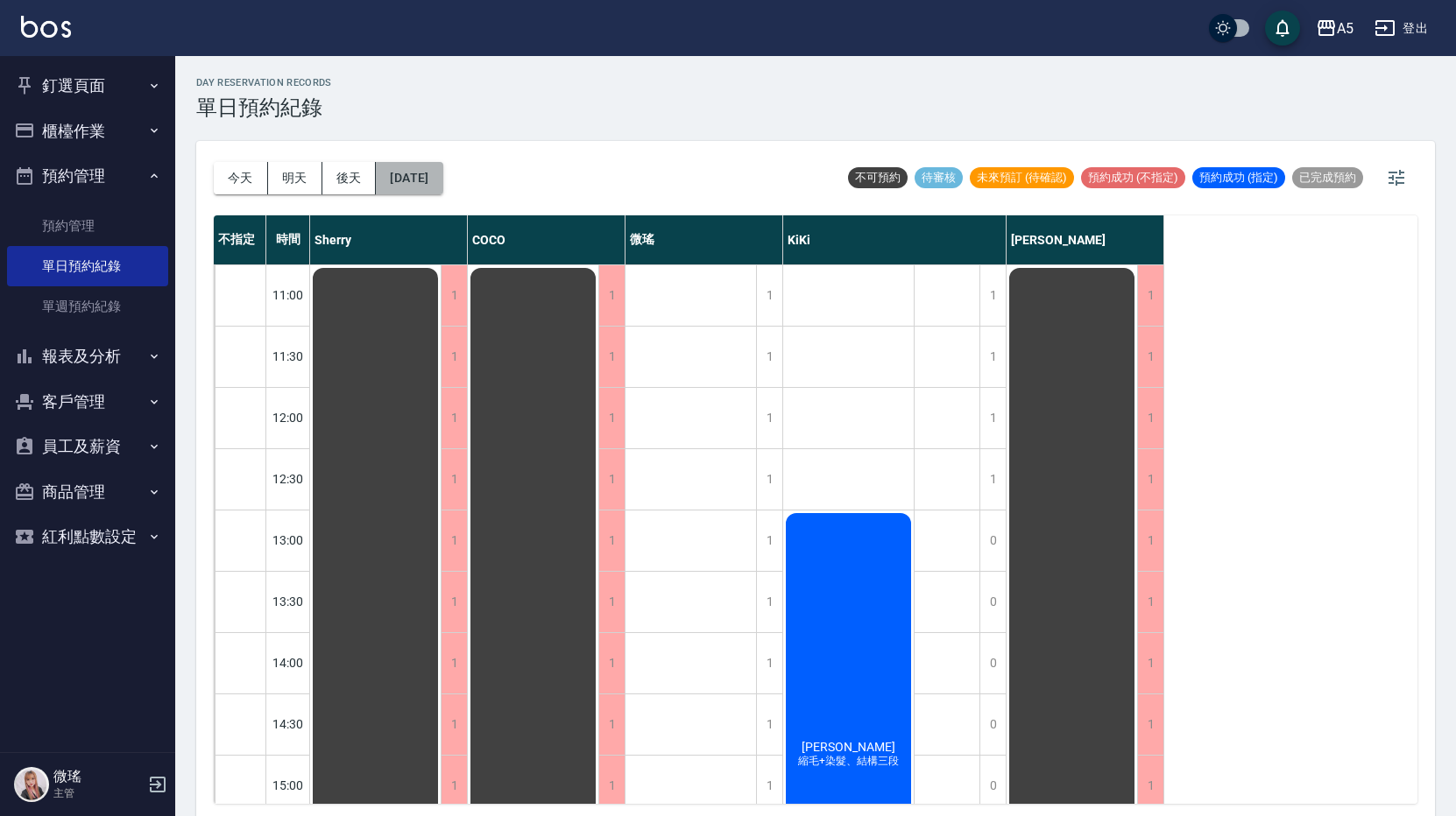
click at [432, 171] on button "[DATE]" at bounding box center [409, 178] width 66 height 33
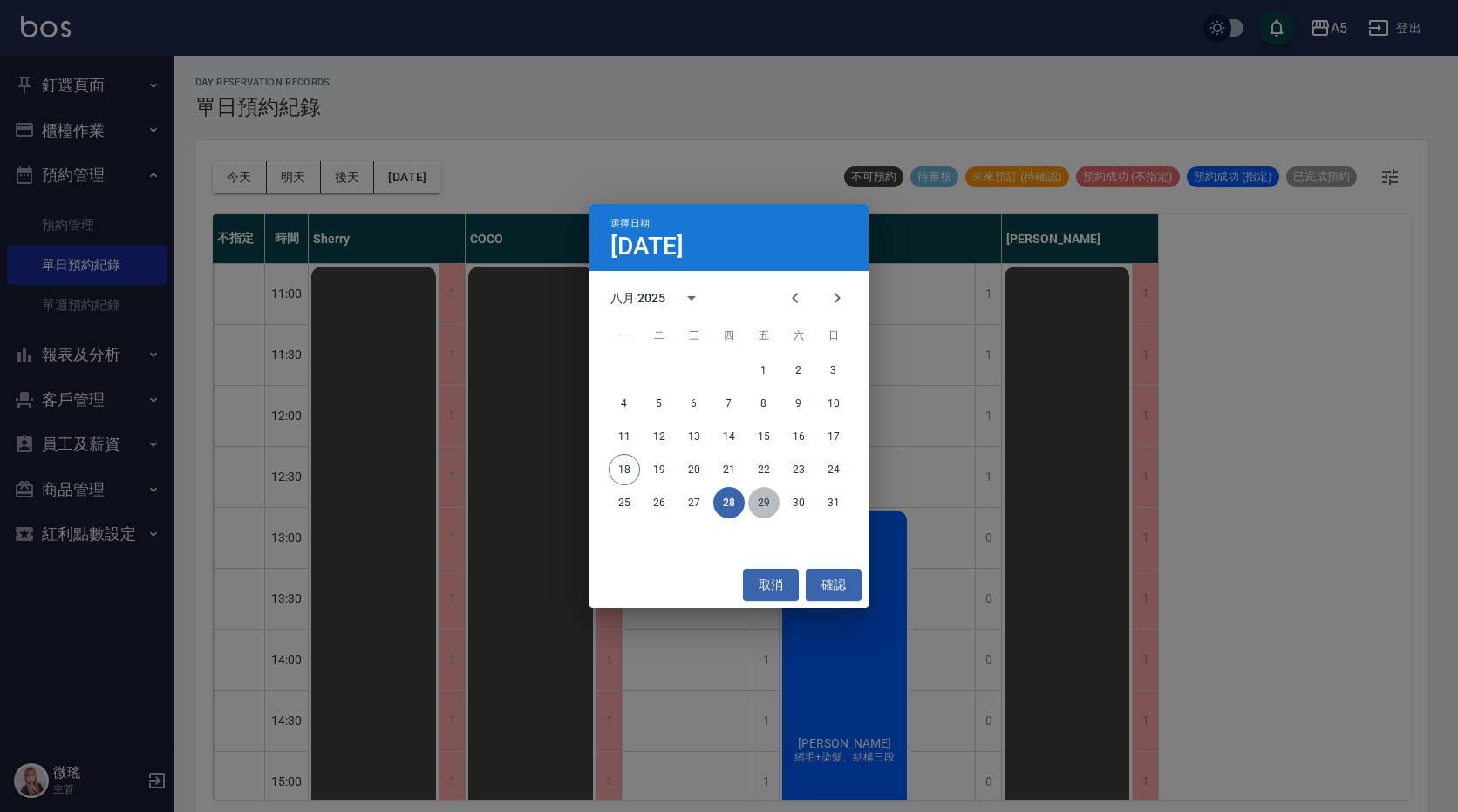
click at [764, 502] on button "29" at bounding box center [764, 503] width 32 height 32
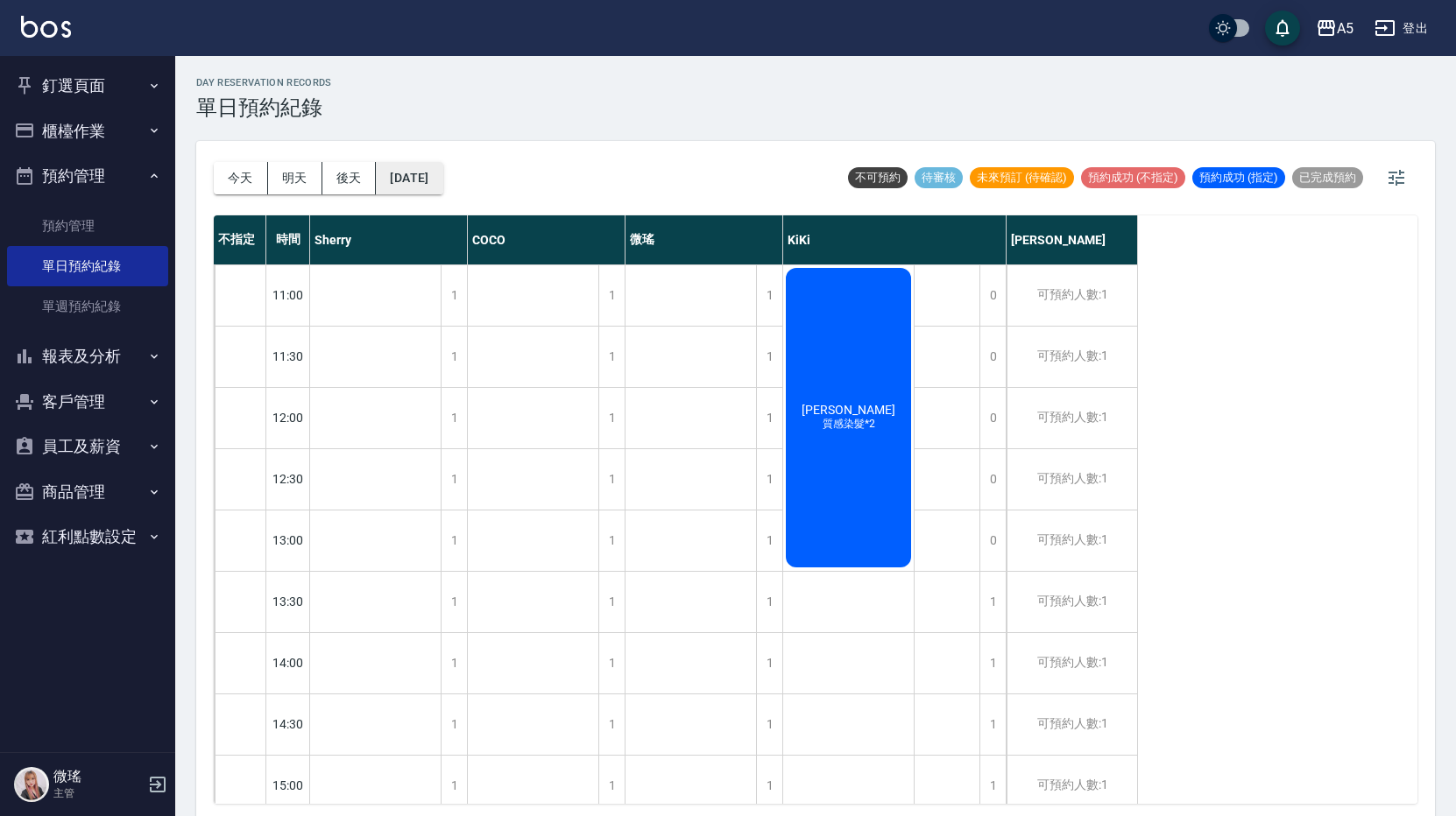
click at [428, 183] on button "[DATE]" at bounding box center [409, 178] width 66 height 33
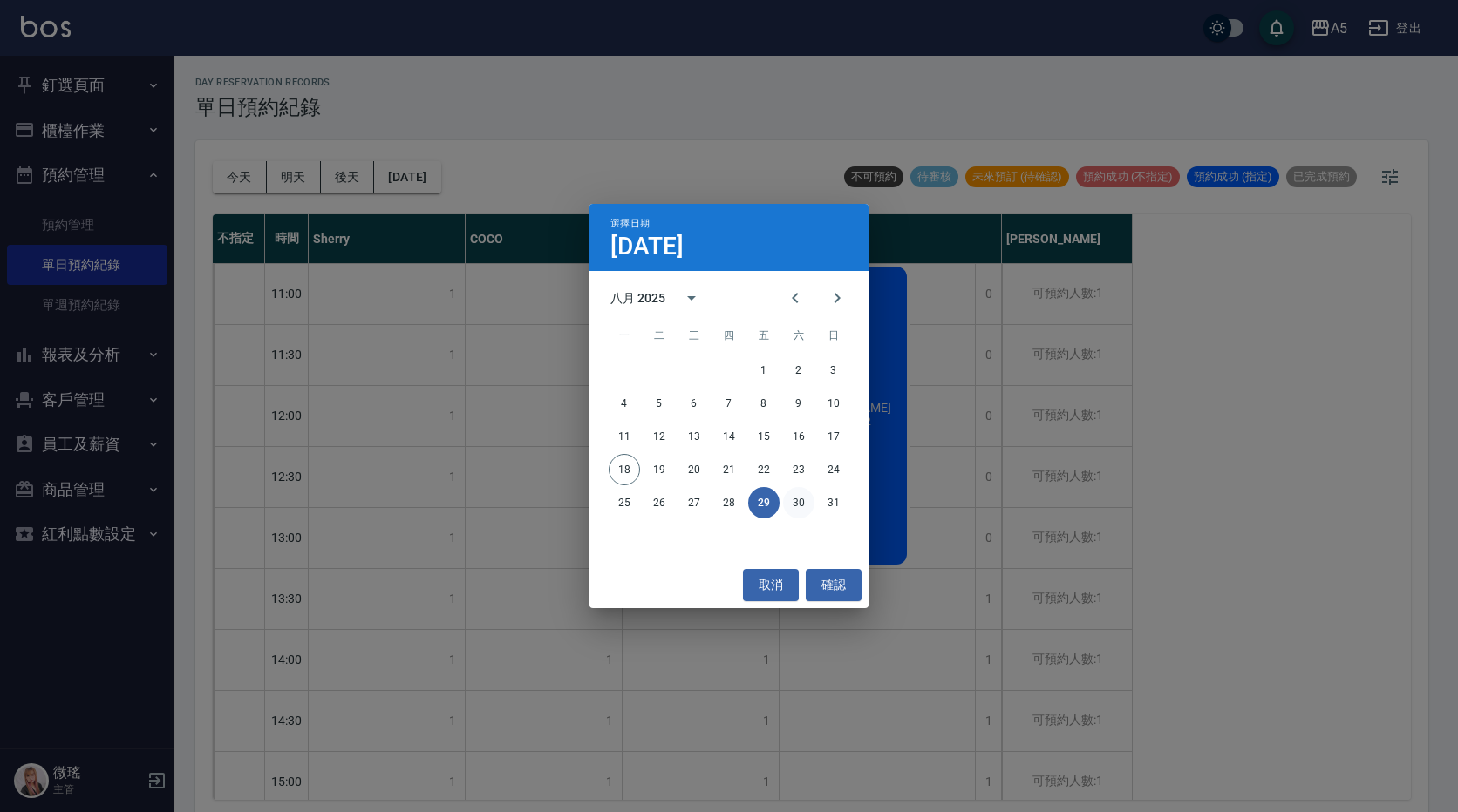
click at [805, 502] on button "30" at bounding box center [799, 503] width 32 height 32
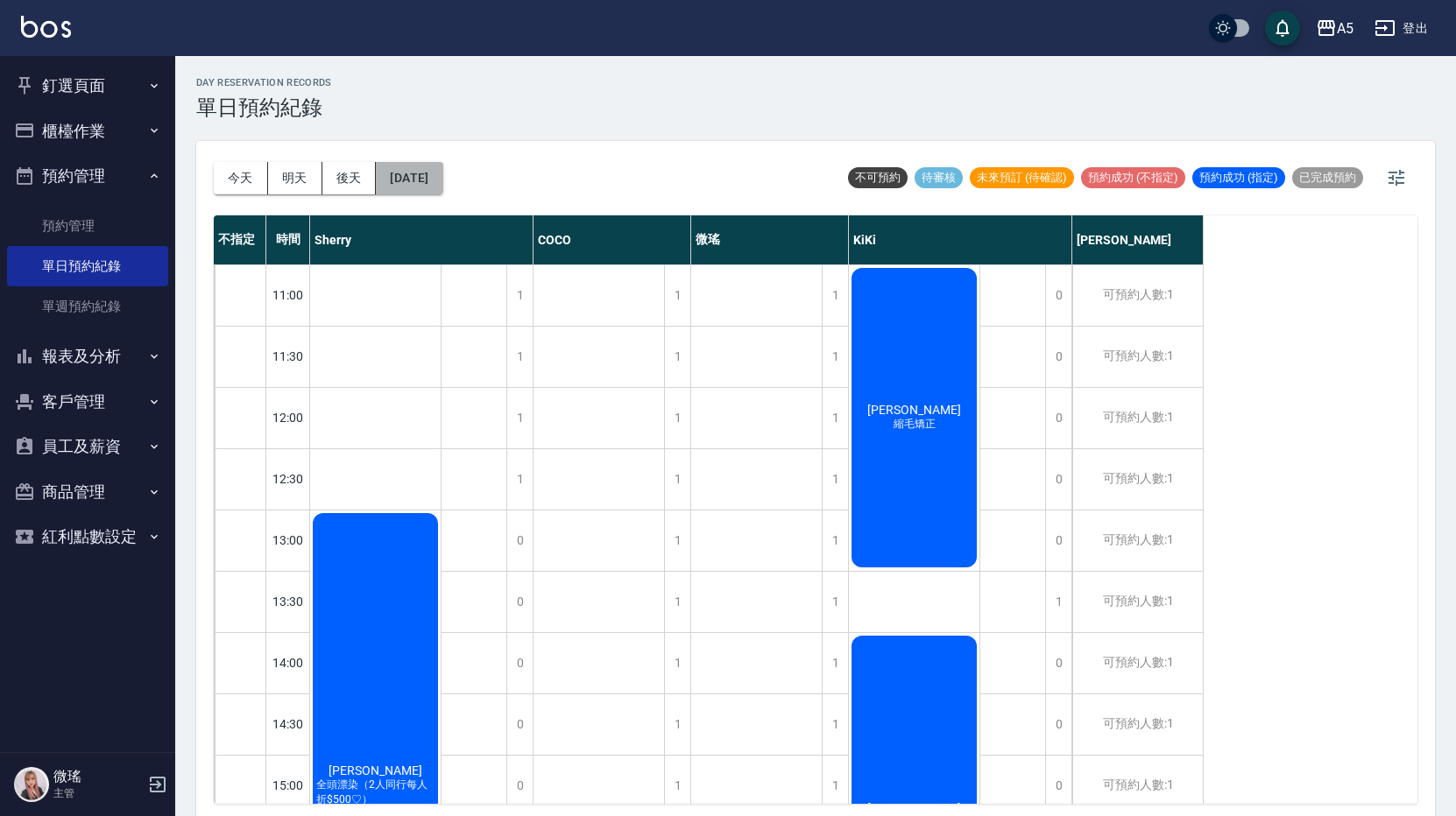
click at [442, 191] on button "[DATE]" at bounding box center [409, 178] width 66 height 33
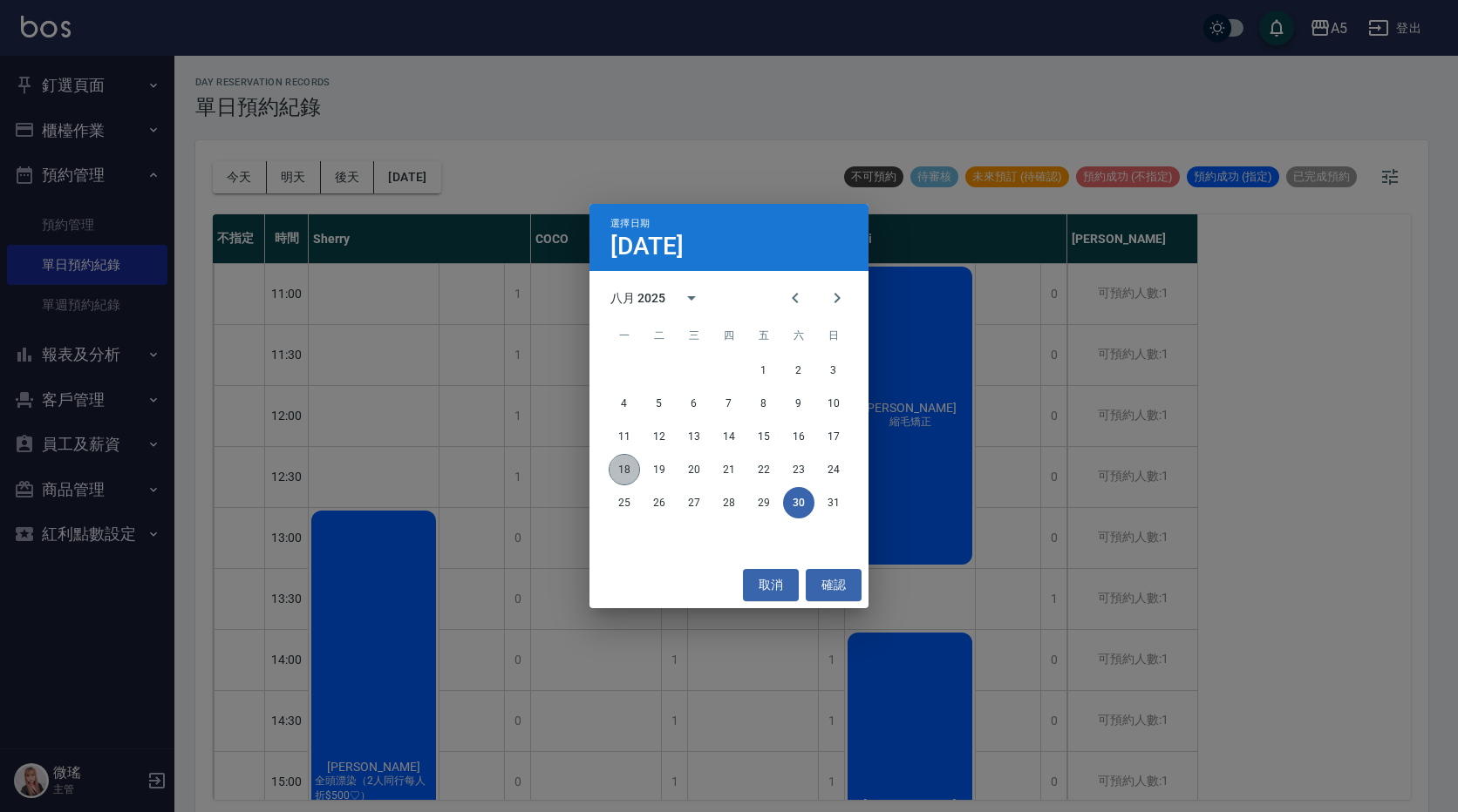
click at [622, 473] on button "18" at bounding box center [624, 470] width 32 height 32
